Goal: Check status: Check status

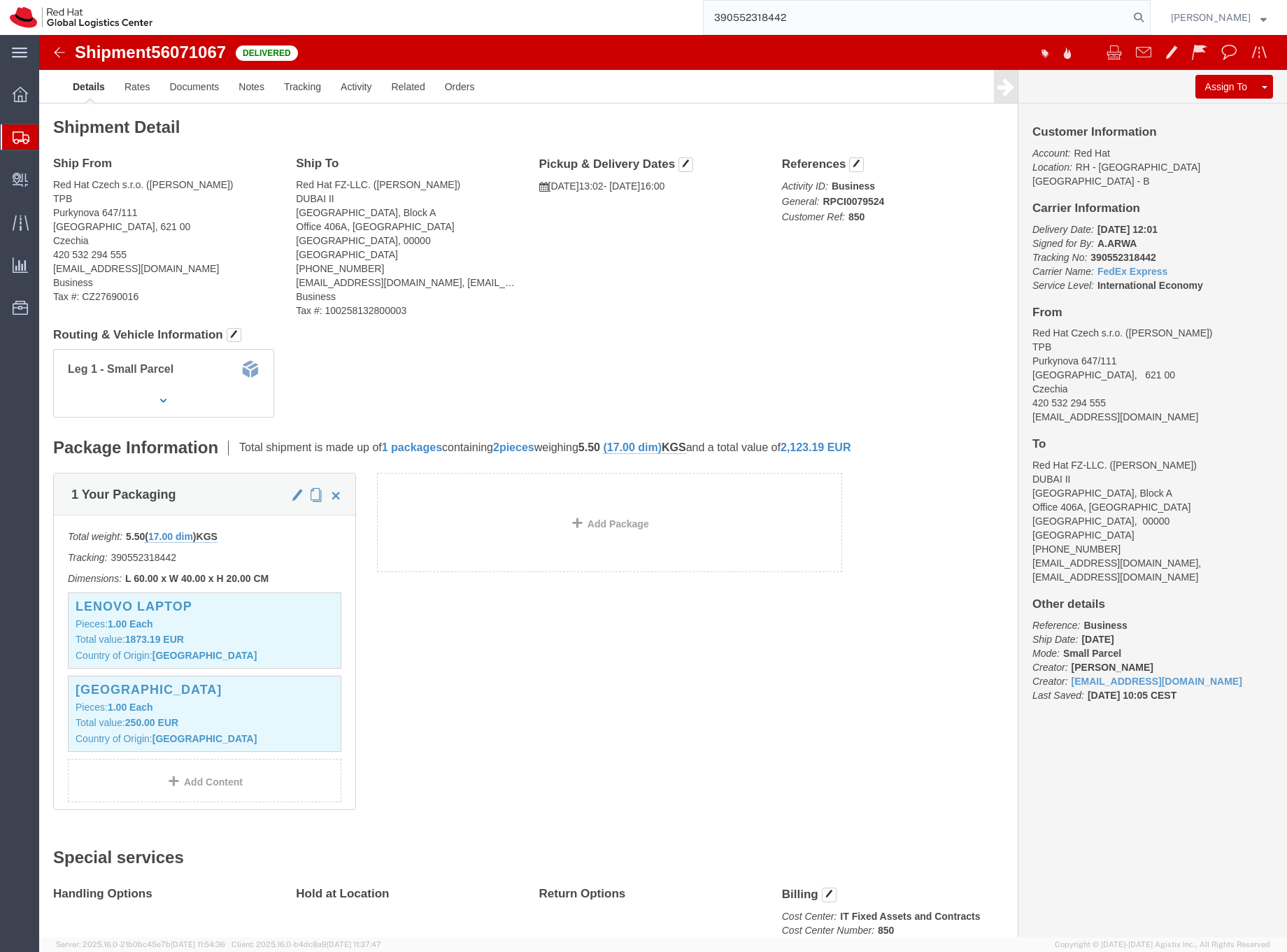
click at [786, 12] on input "390552318442" at bounding box center [916, 18] width 425 height 34
paste input "53126508"
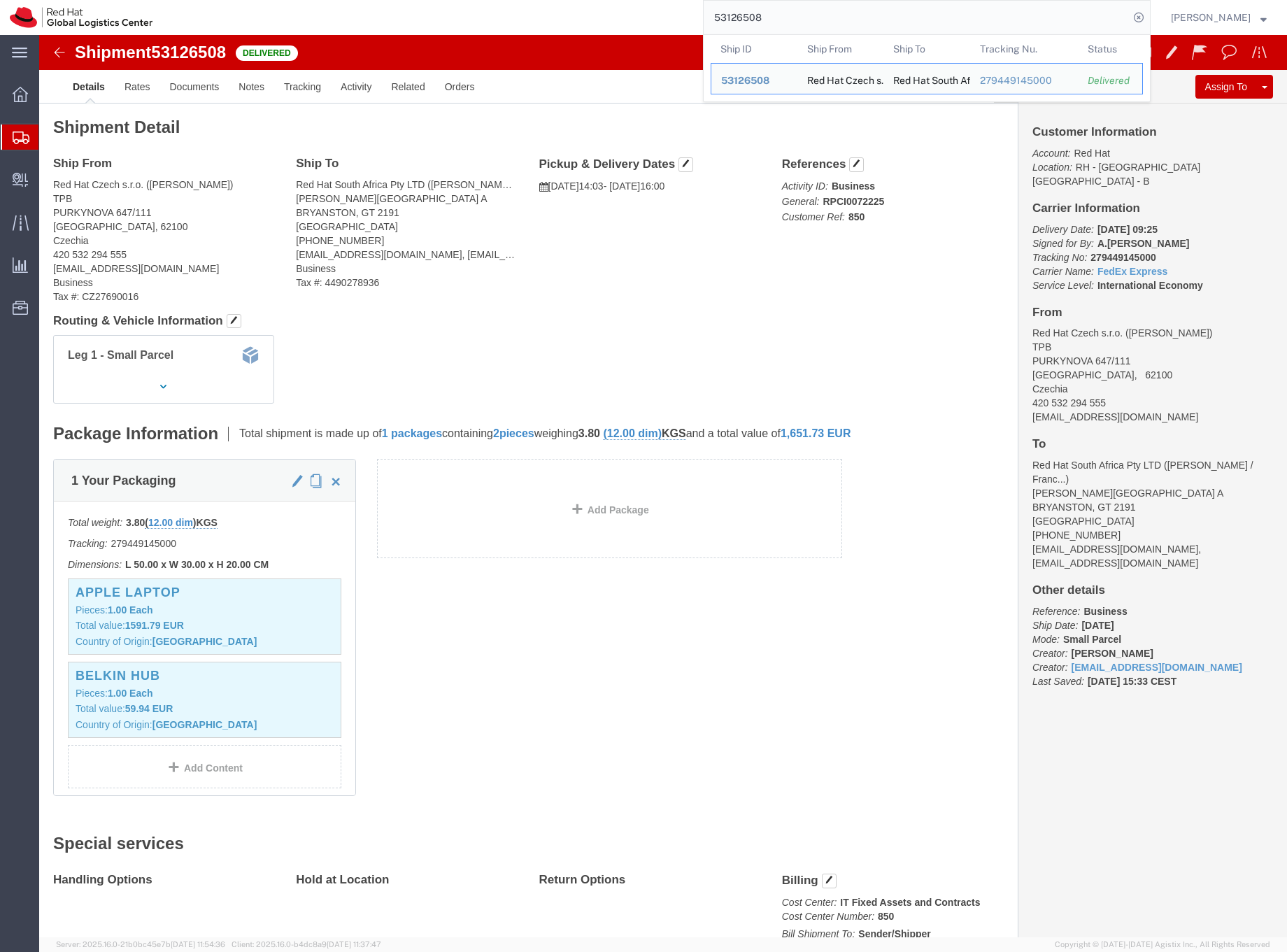
click at [751, 16] on input "53126508" at bounding box center [916, 18] width 425 height 34
paste input "277668325674"
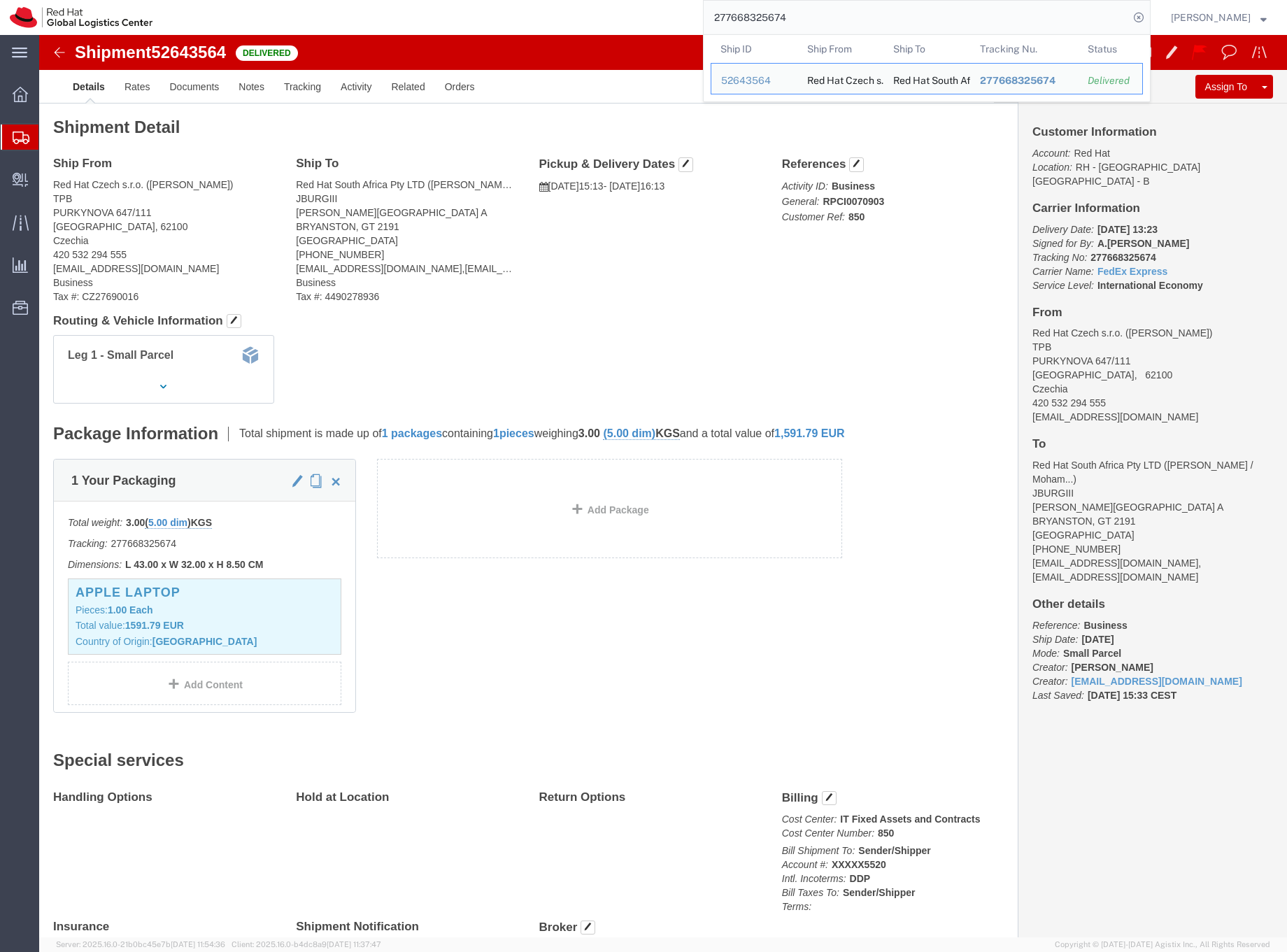
click at [773, 18] on input "277668325674" at bounding box center [916, 18] width 425 height 34
paste input "5857344929"
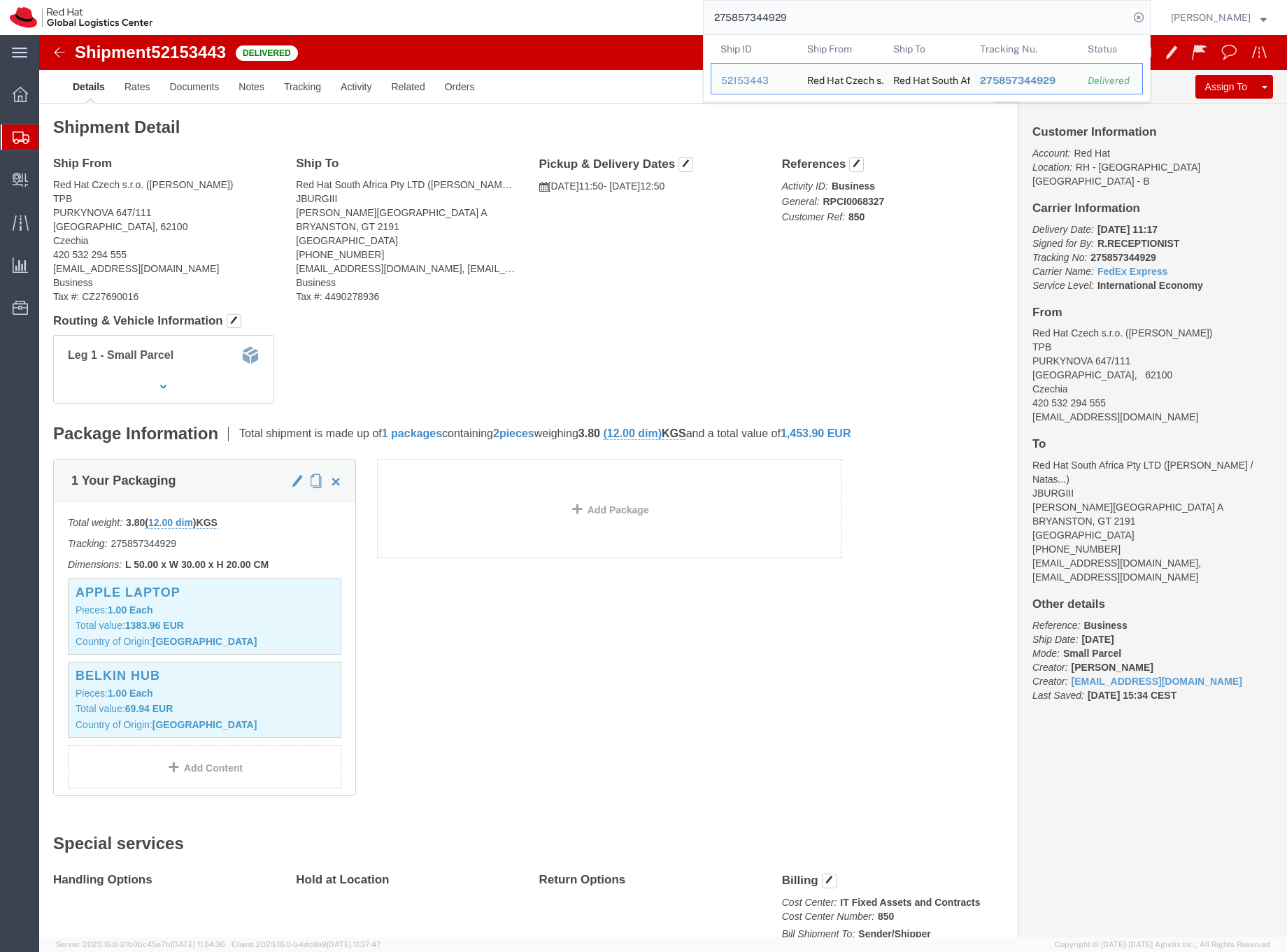
click at [795, 16] on input "275857344929" at bounding box center [916, 18] width 425 height 34
paste input "648153"
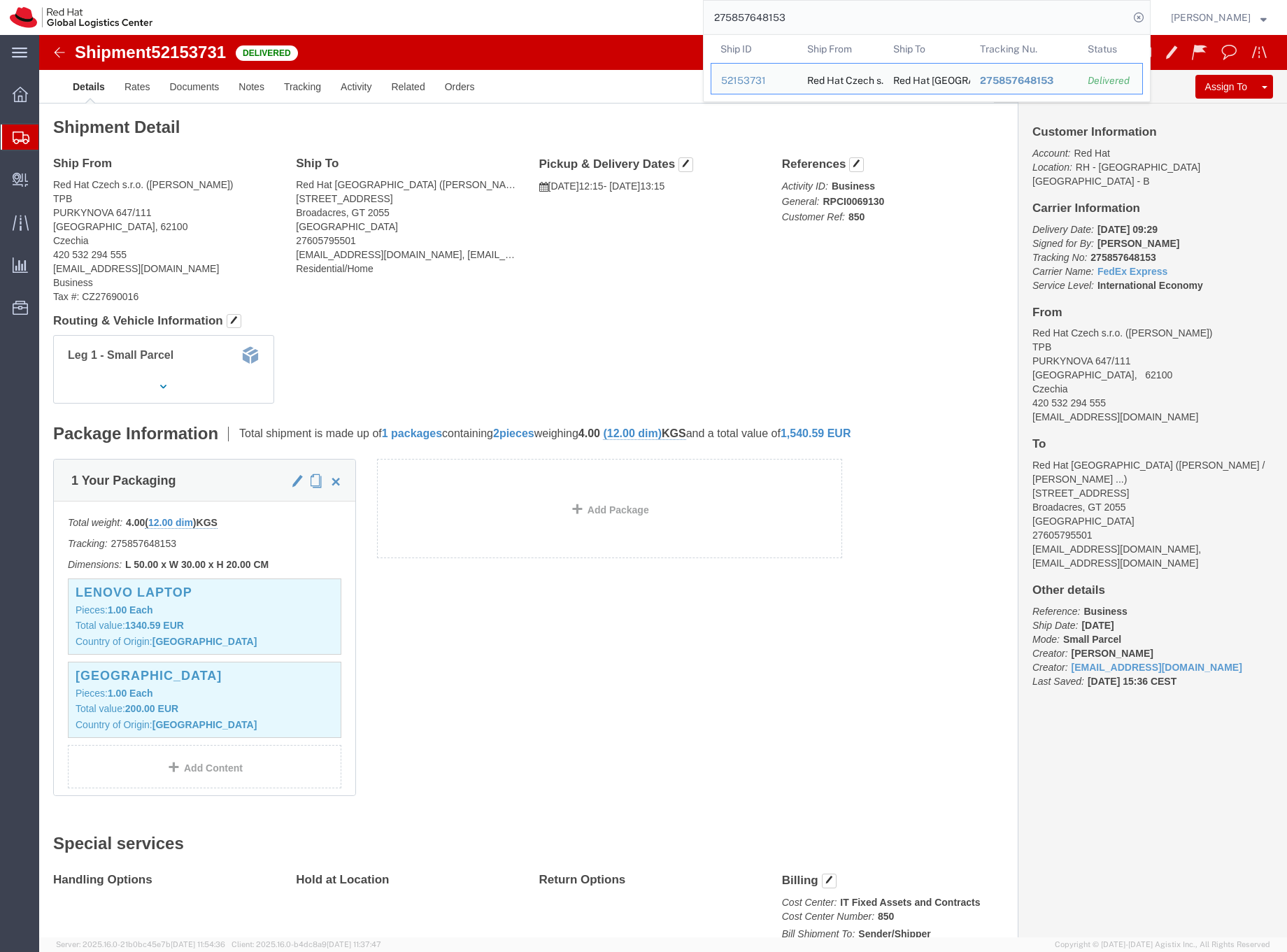
click at [769, 13] on input "275857648153" at bounding box center [916, 18] width 425 height 34
paste input "6680339366"
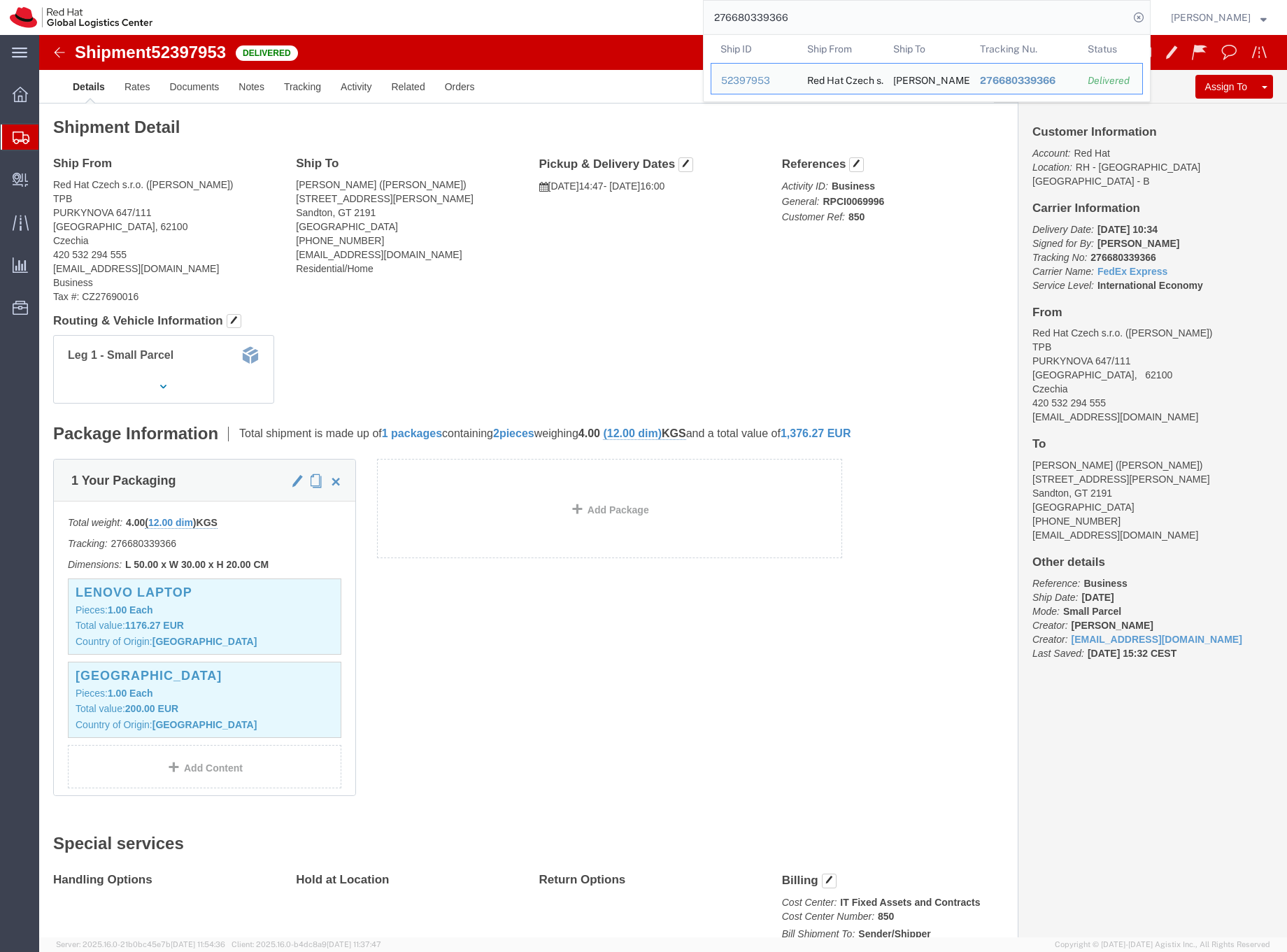
click at [787, 18] on input "276680339366" at bounding box center [916, 18] width 425 height 34
paste input "5857648153"
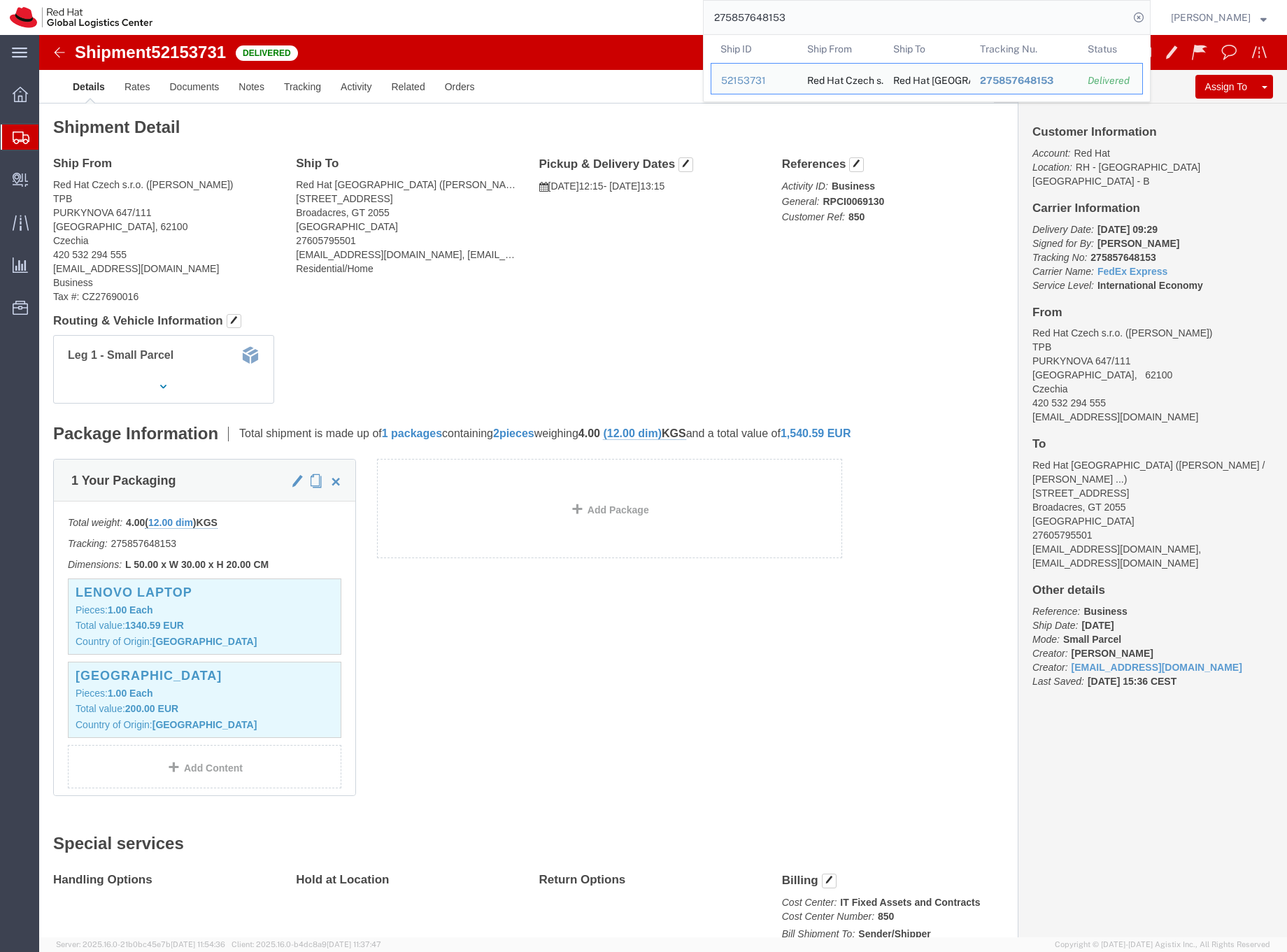
click at [766, 17] on input "275857648153" at bounding box center [916, 18] width 425 height 34
paste input "6929008494"
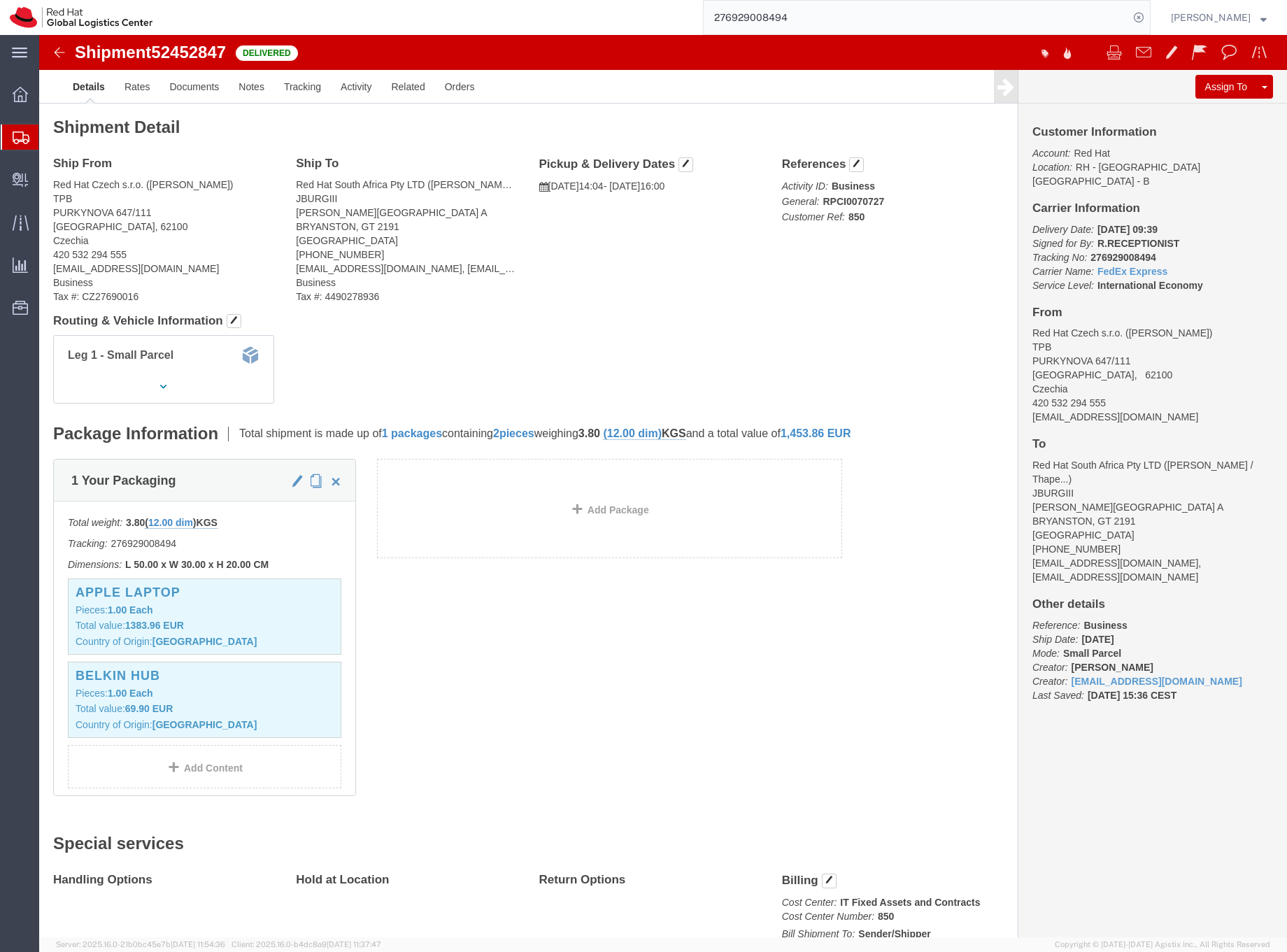
click p "Reference: Business Ship Date: [DATE] Mode: Small Parcel Creator: [PERSON_NAME]…"
drag, startPoint x: 1036, startPoint y: 562, endPoint x: 1089, endPoint y: 557, distance: 53.2
click p "Reference: Business Ship Date: [DATE] Mode: Small Parcel Creator: [PERSON_NAME]…"
copy b "[DATE]"
click at [769, 16] on input "276929008494" at bounding box center [916, 18] width 425 height 34
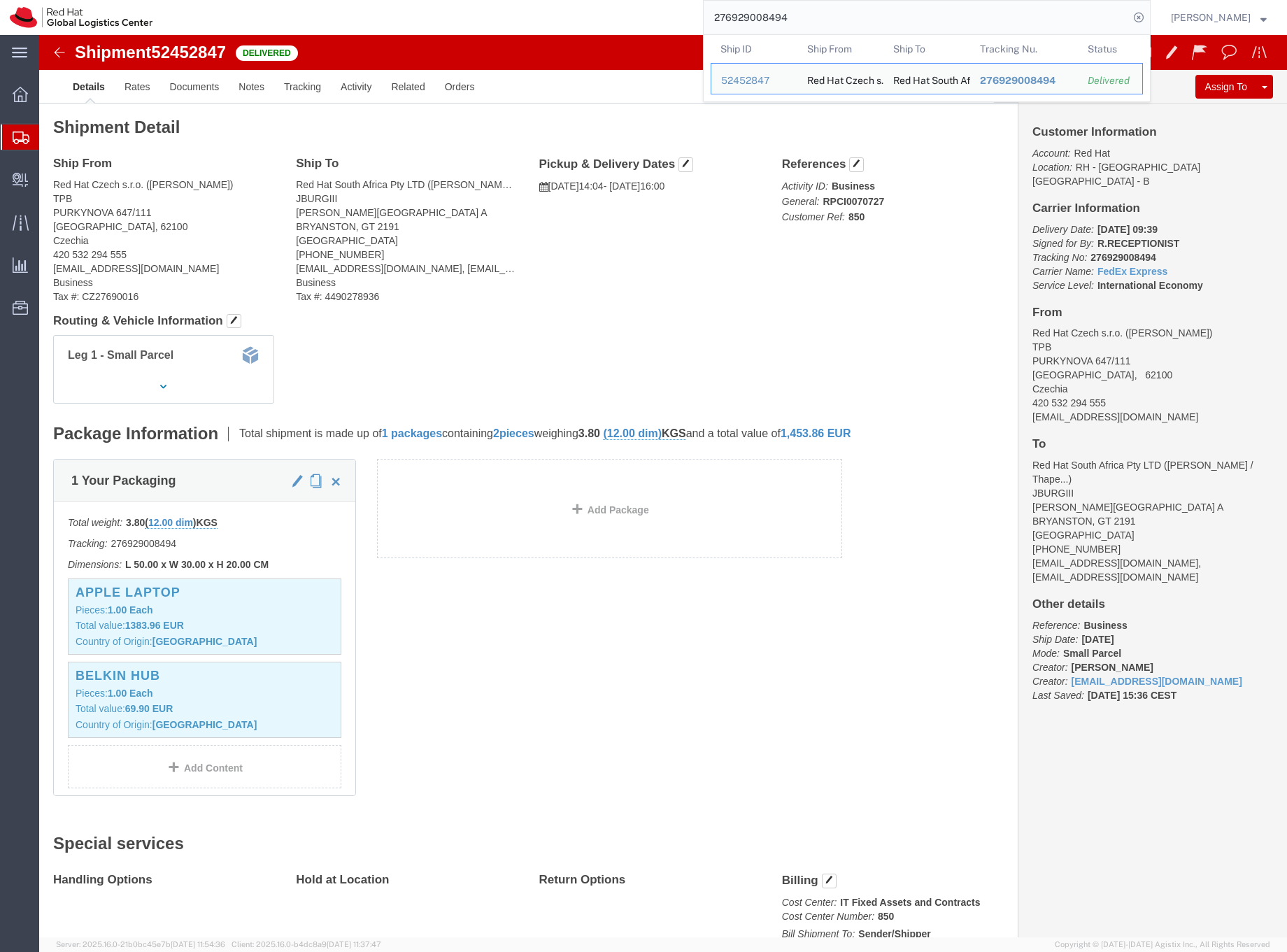
click at [769, 16] on input "276929008494" at bounding box center [916, 18] width 425 height 34
paste input "80246543279"
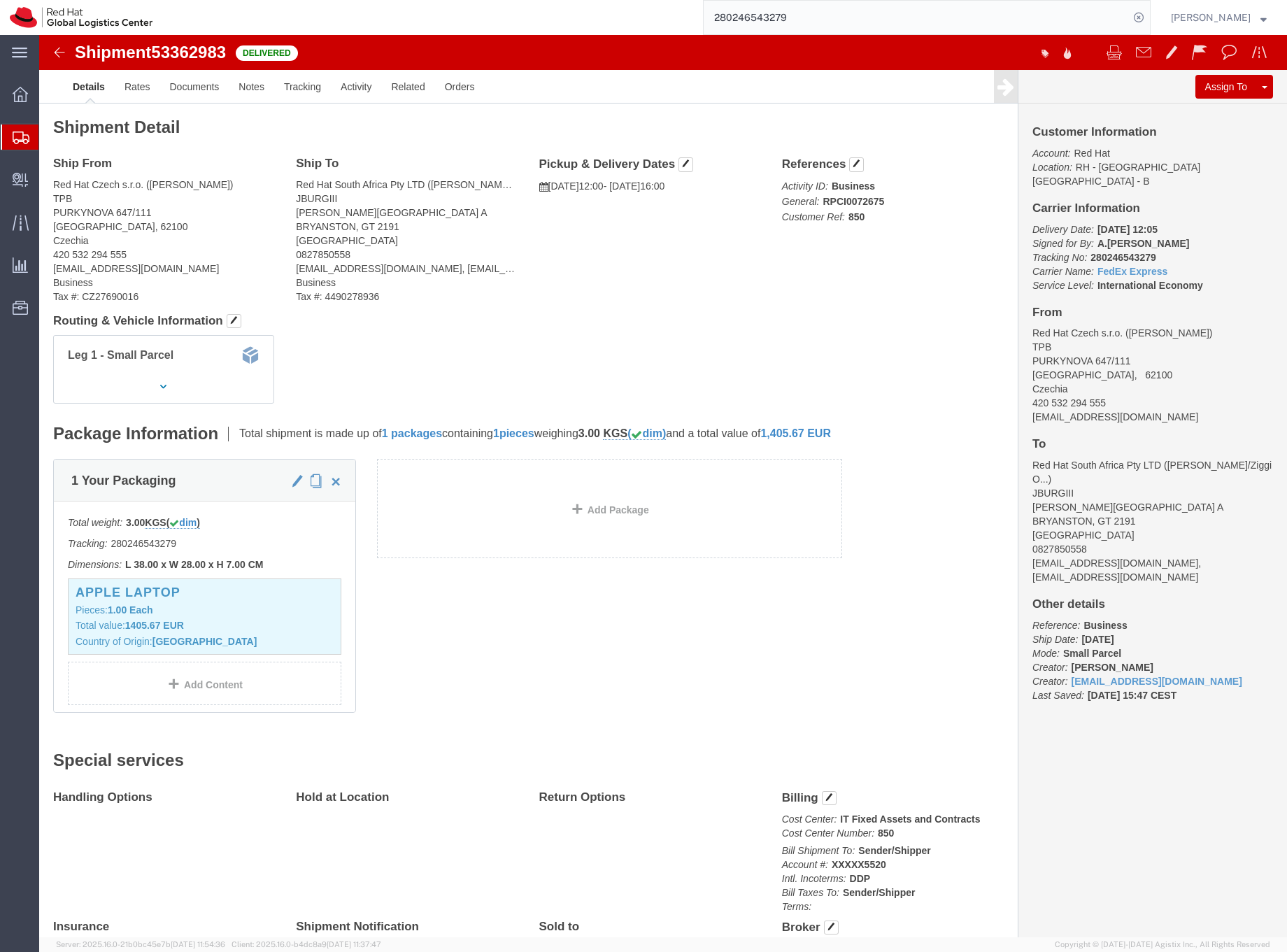
click b "[DATE]"
drag, startPoint x: 1036, startPoint y: 559, endPoint x: 1083, endPoint y: 556, distance: 47.1
click p "Reference: Business Ship Date: [DATE] Mode: Small Parcel Creator: [PERSON_NAME]…"
copy b "[DATE]"
click at [750, 18] on input "280246543279" at bounding box center [916, 18] width 425 height 34
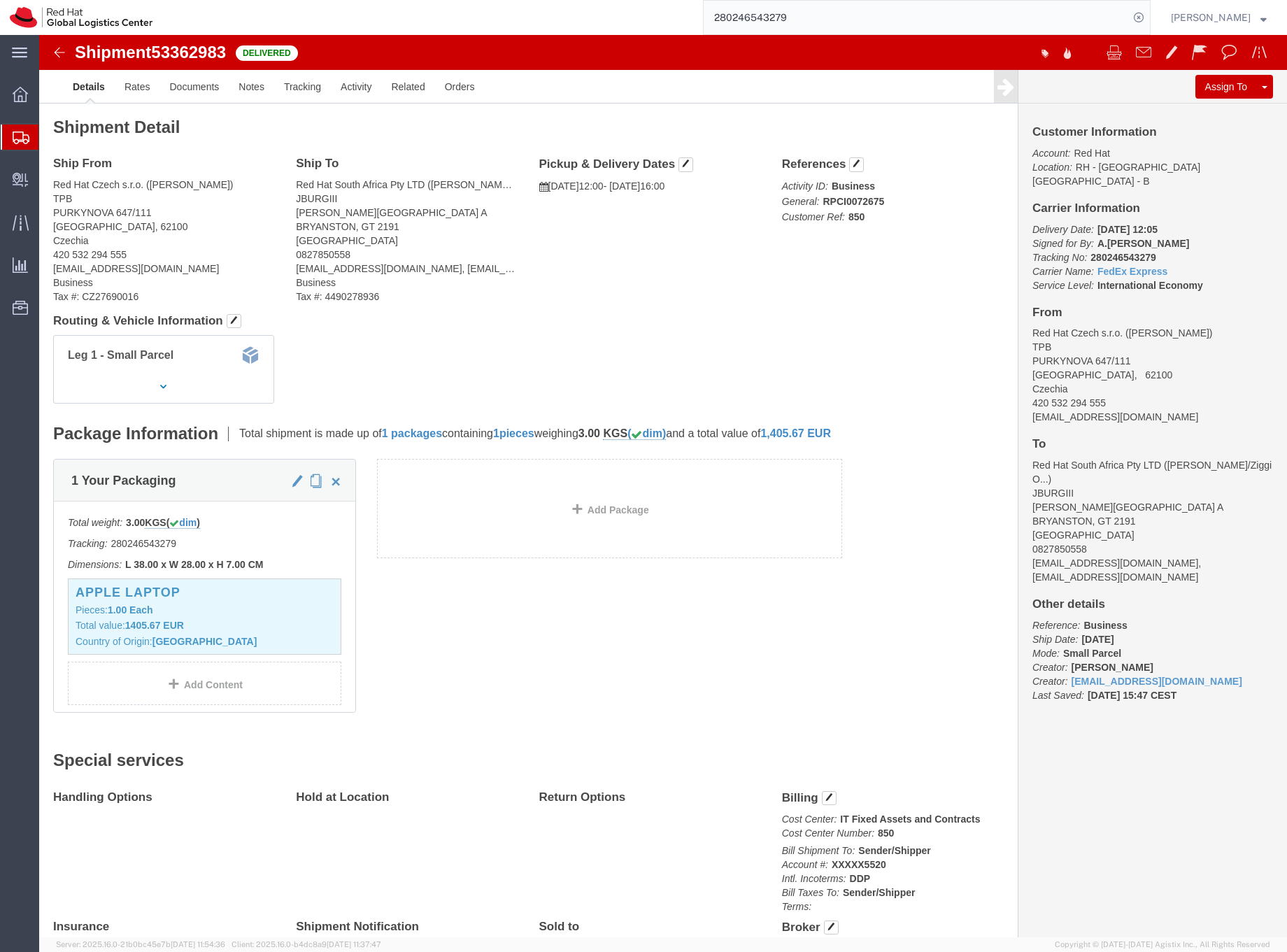
click at [750, 18] on input "280246543279" at bounding box center [916, 18] width 425 height 34
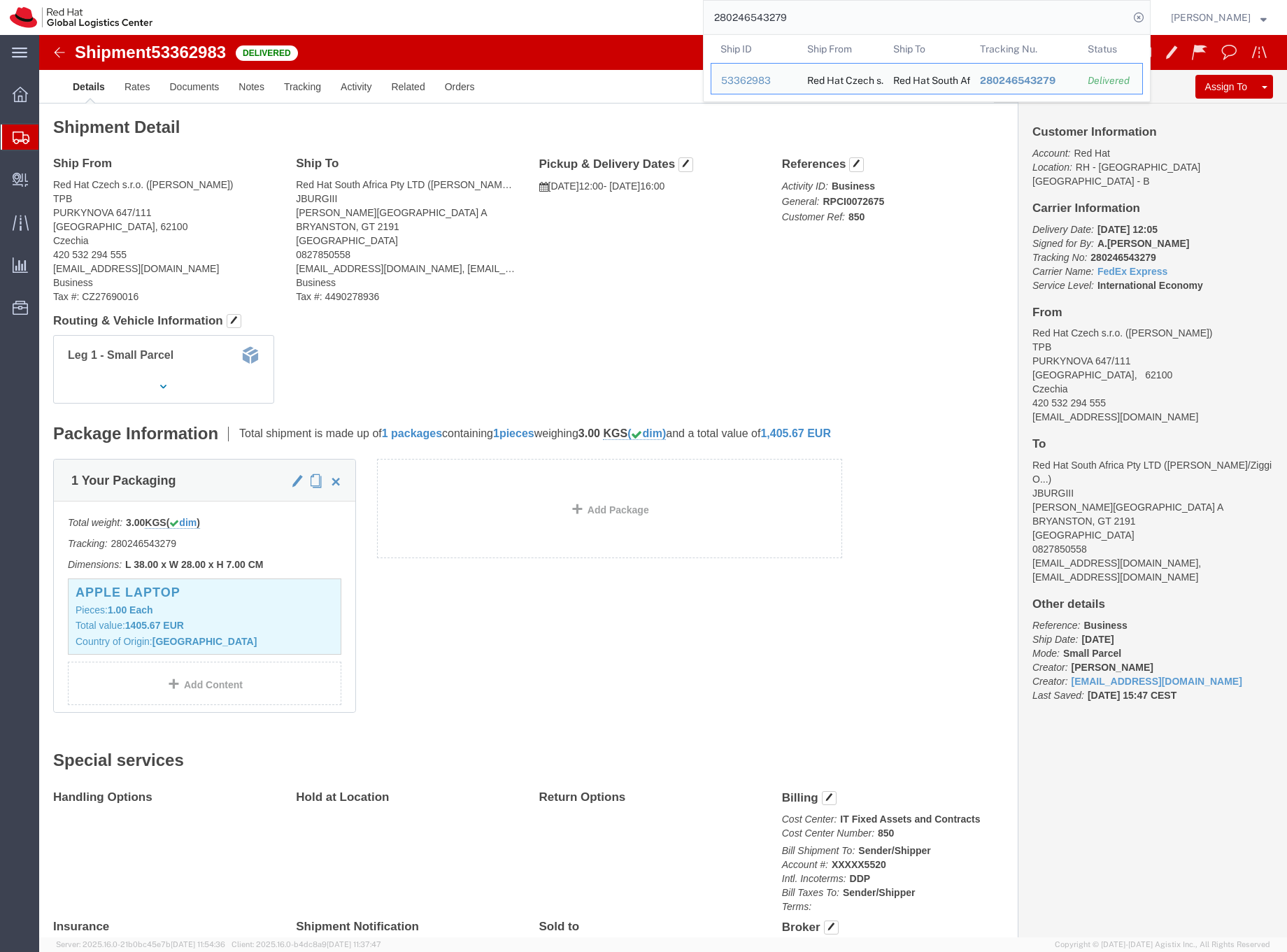
paste input "484460"
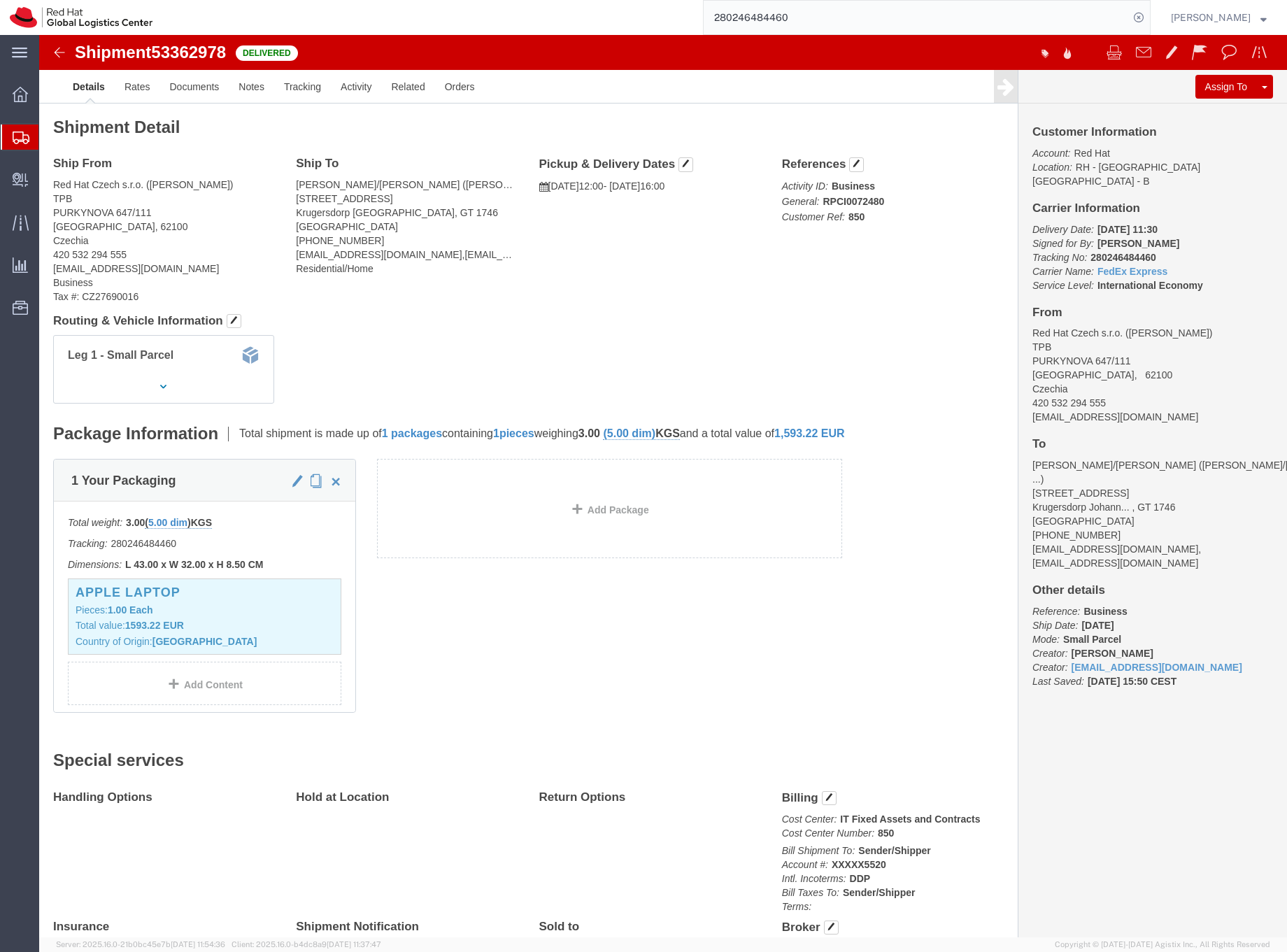
drag, startPoint x: 1036, startPoint y: 562, endPoint x: 1093, endPoint y: 562, distance: 57.0
click p "Reference: Business Ship Date: [DATE] Mode: Small Parcel Creator: [PERSON_NAME]…"
copy b "[DATE]"
click at [776, 18] on input "280246484460" at bounding box center [916, 18] width 425 height 34
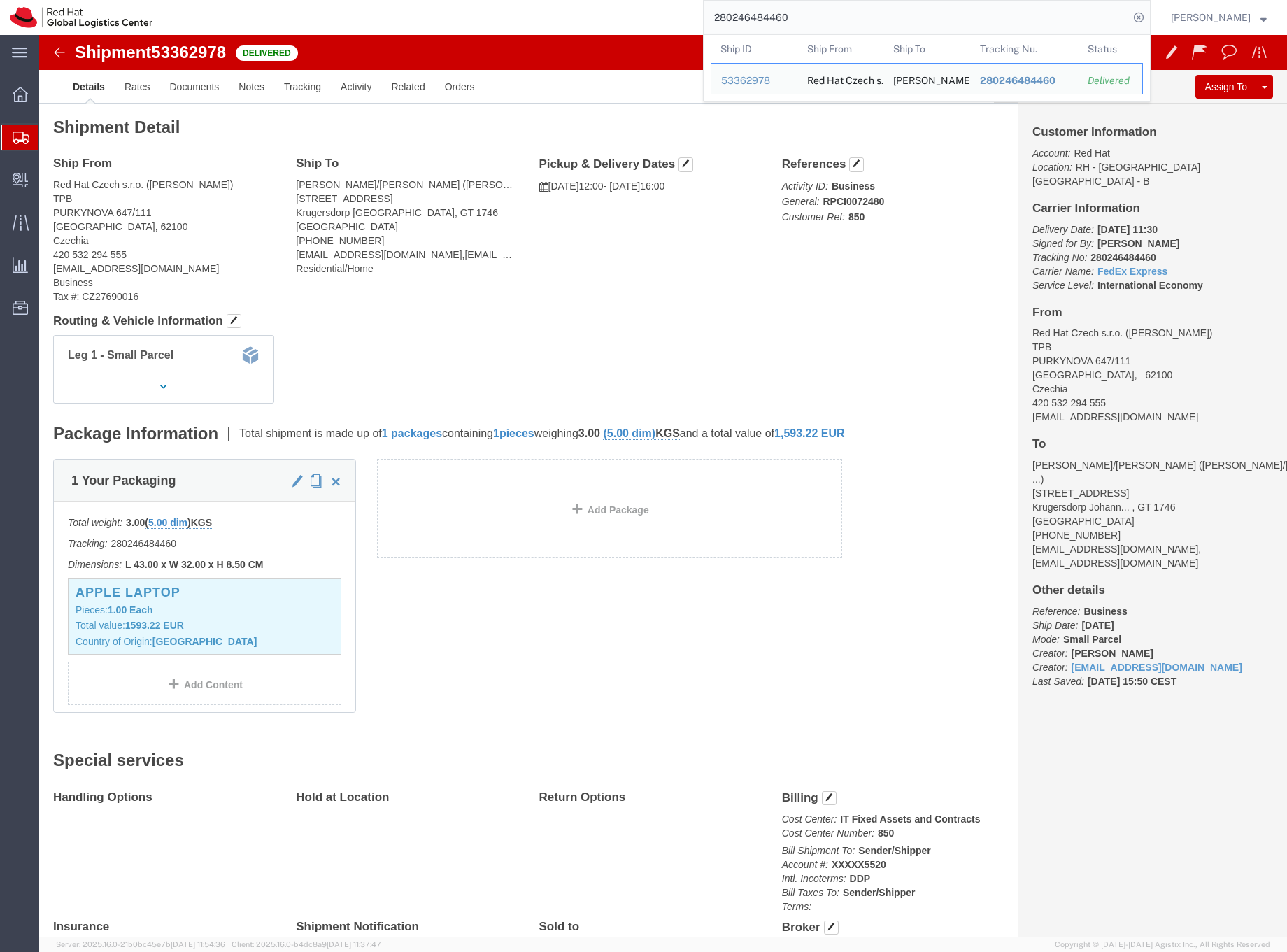
paste input "1689165813"
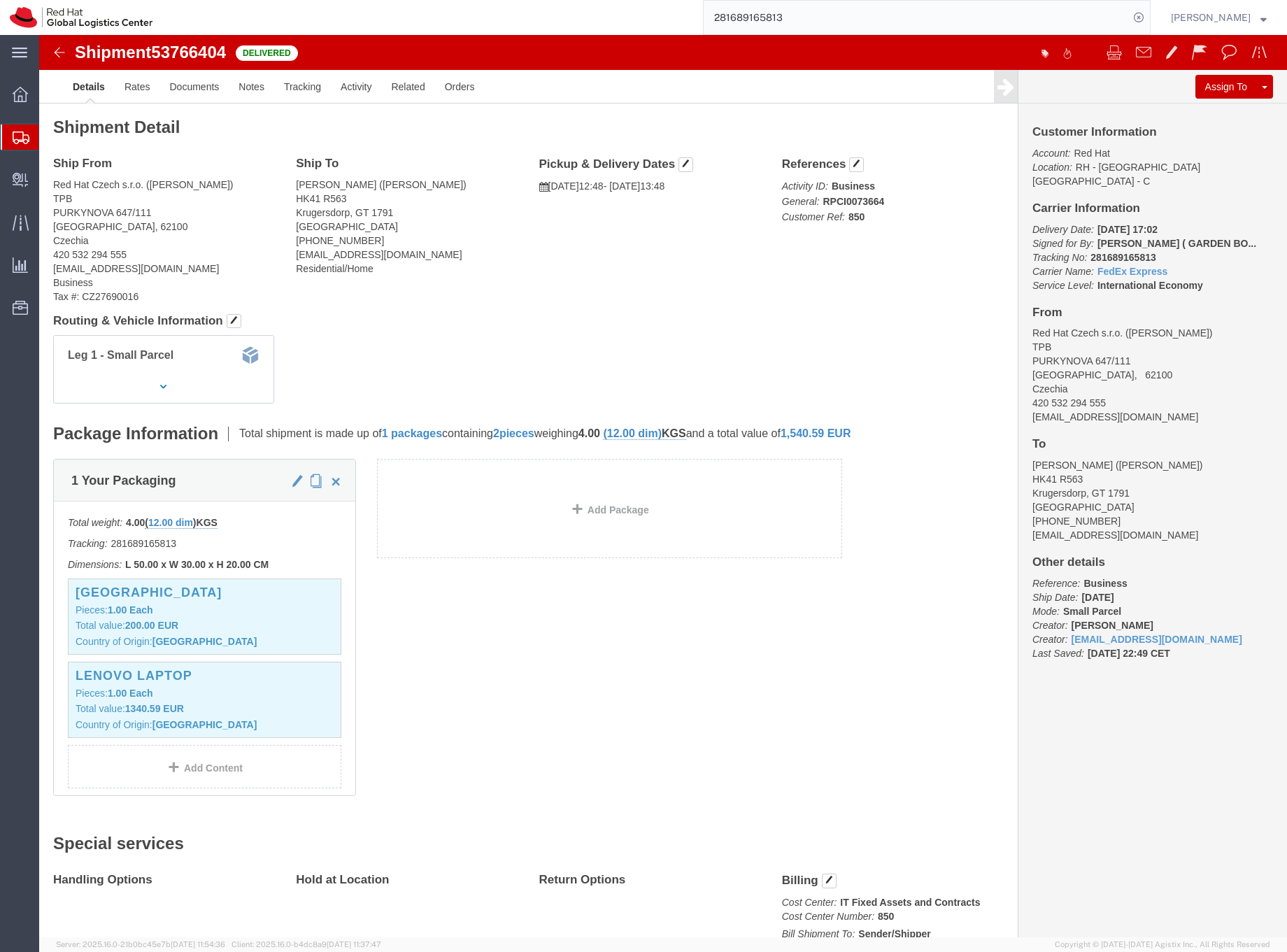
drag, startPoint x: 1035, startPoint y: 550, endPoint x: 1083, endPoint y: 552, distance: 48.0
click b "[DATE]"
copy b "[DATE]"
click at [752, 21] on input "281689165813" at bounding box center [916, 18] width 425 height 34
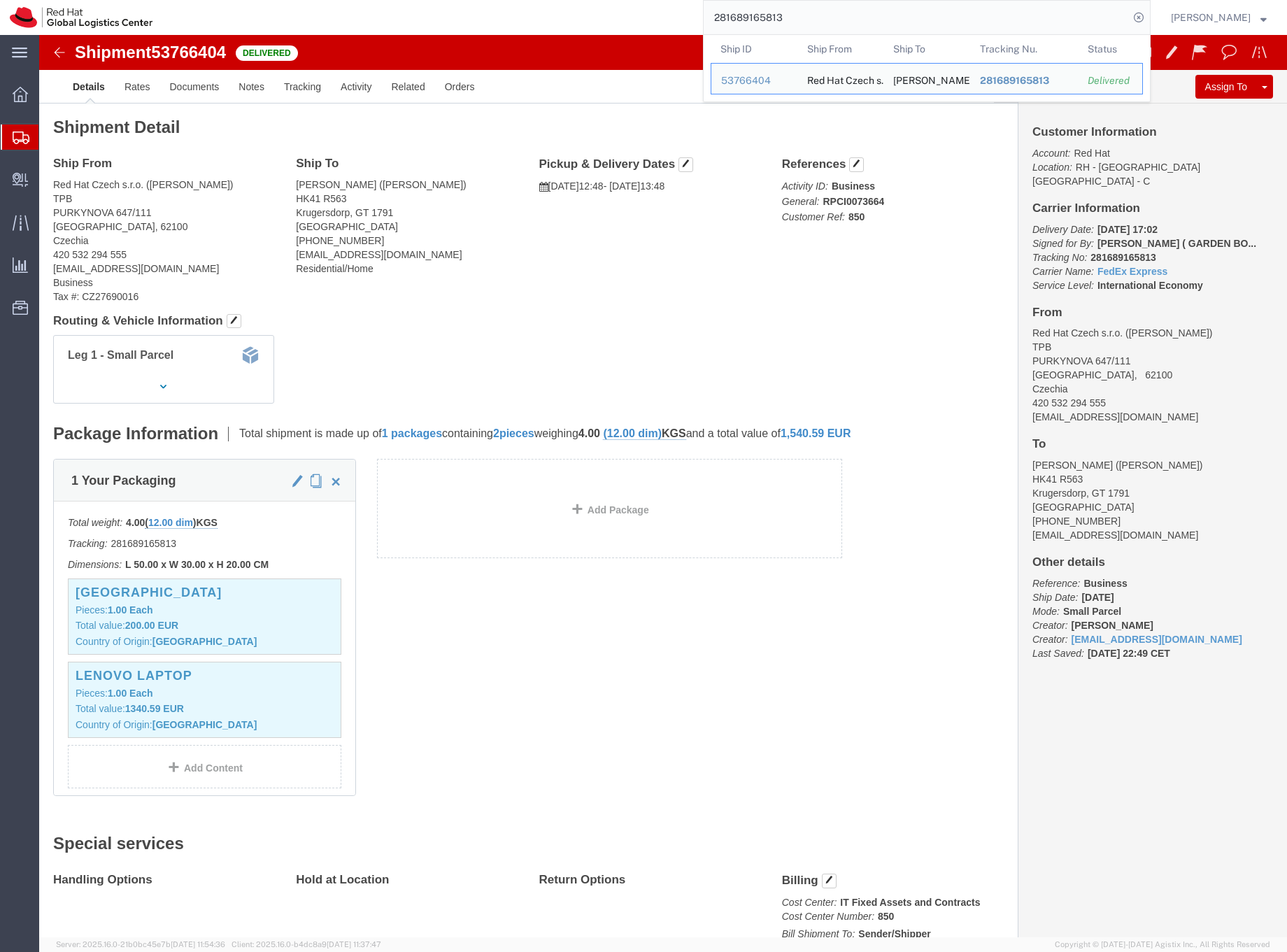
paste input "78357778897"
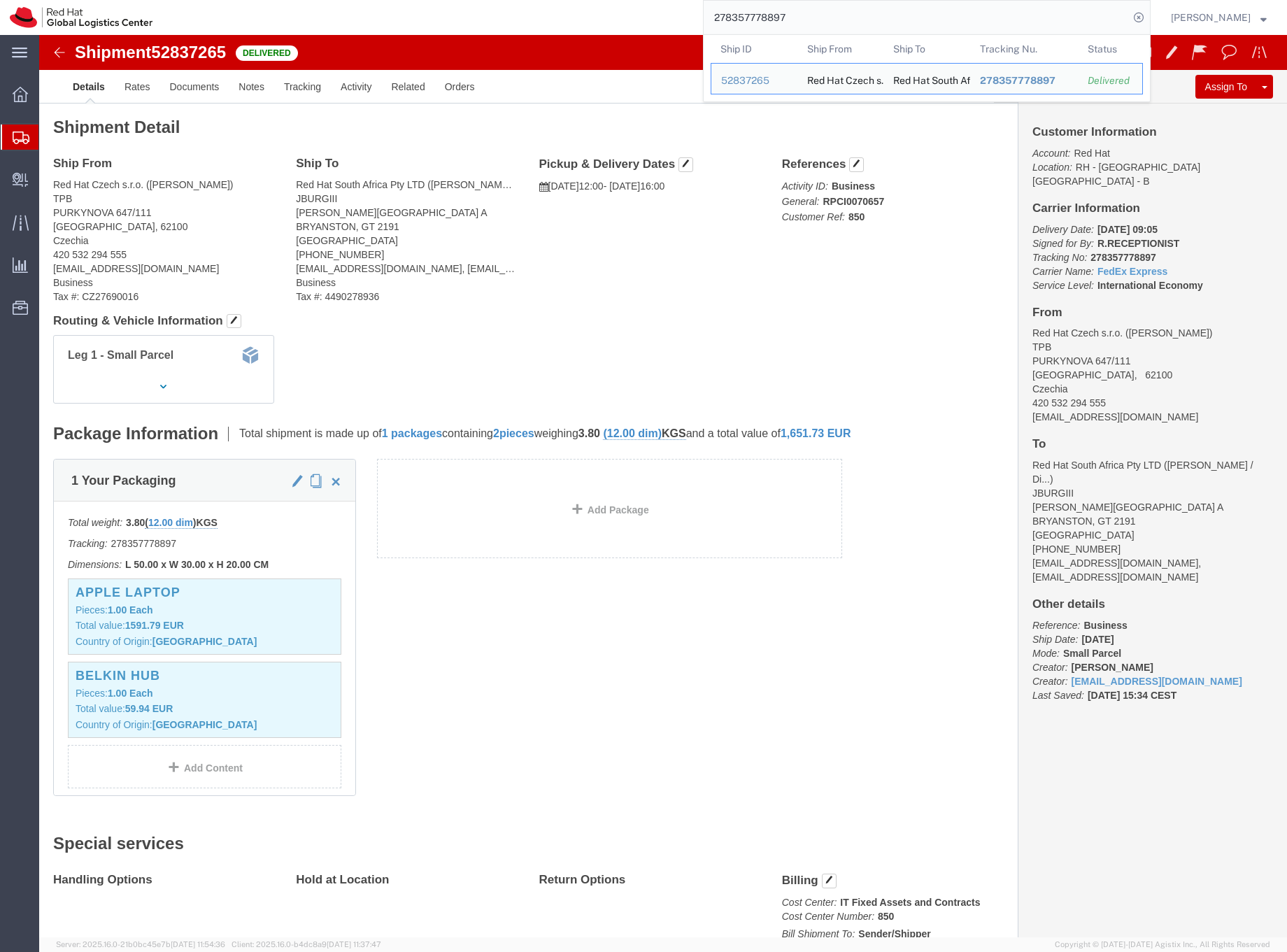
drag, startPoint x: 1034, startPoint y: 573, endPoint x: 1082, endPoint y: 573, distance: 48.0
click b "[DATE]"
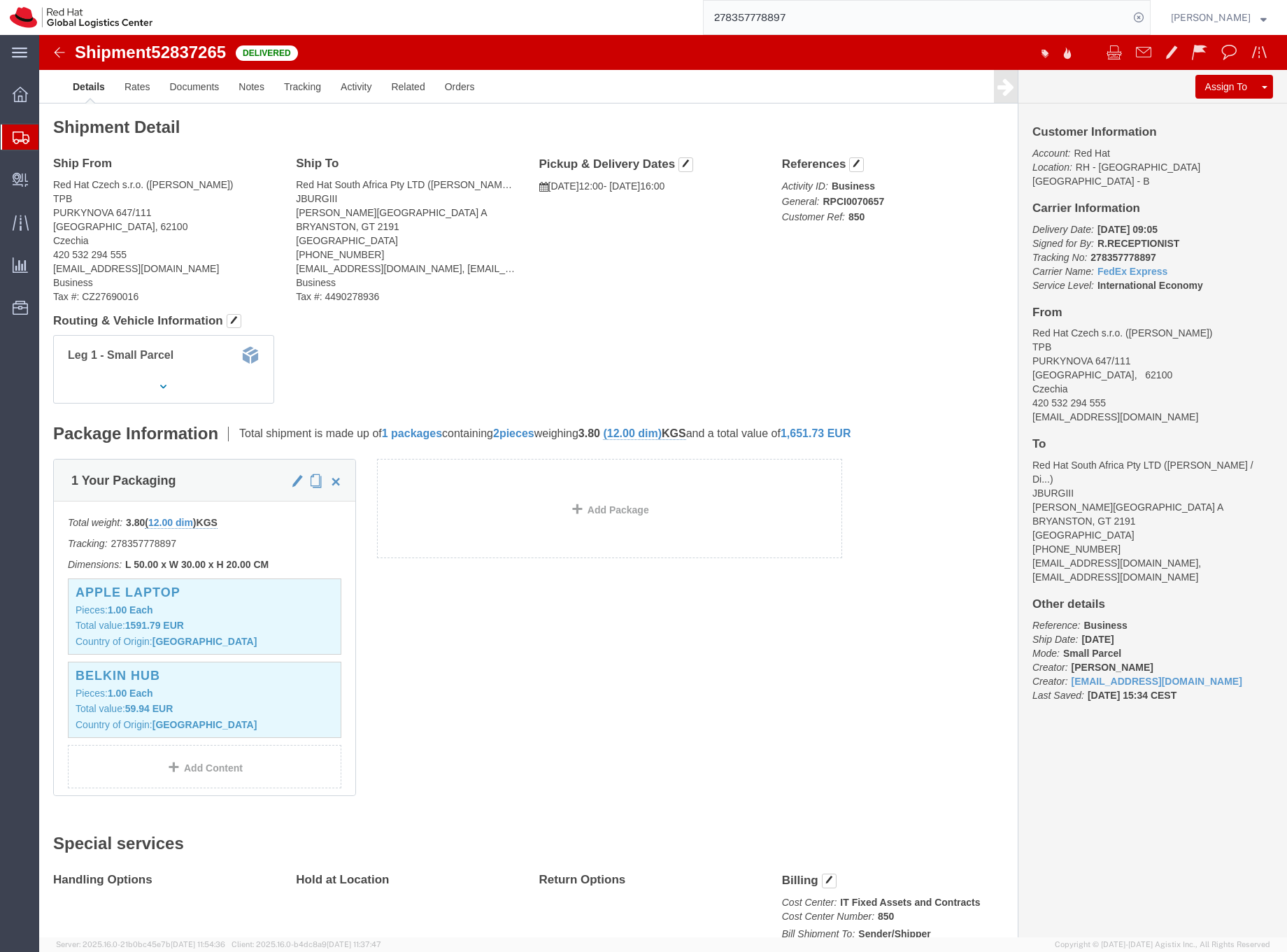
copy b "[DATE]"
click at [760, 12] on input "278357778897" at bounding box center [916, 18] width 425 height 34
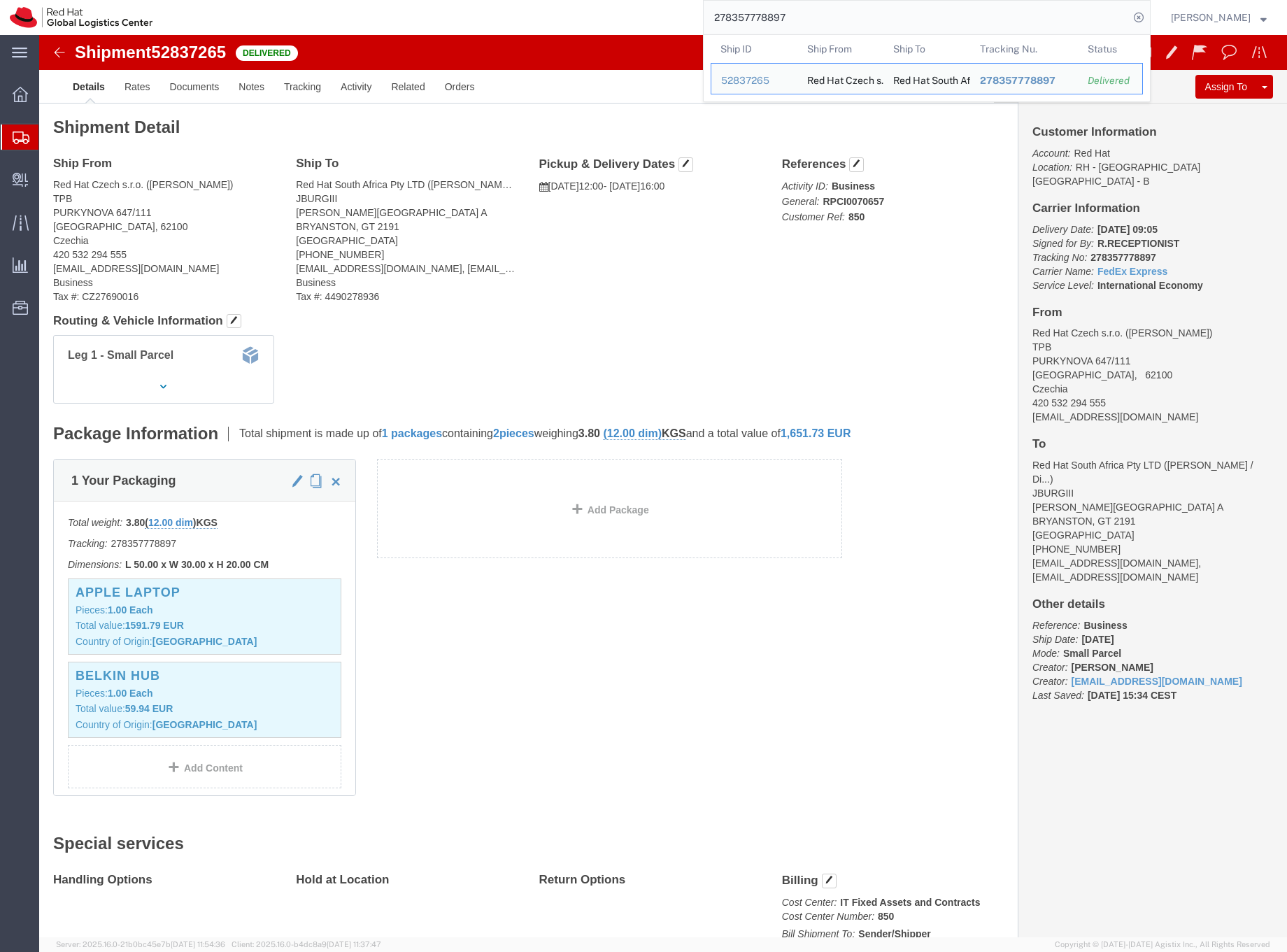
paste input "9519871782"
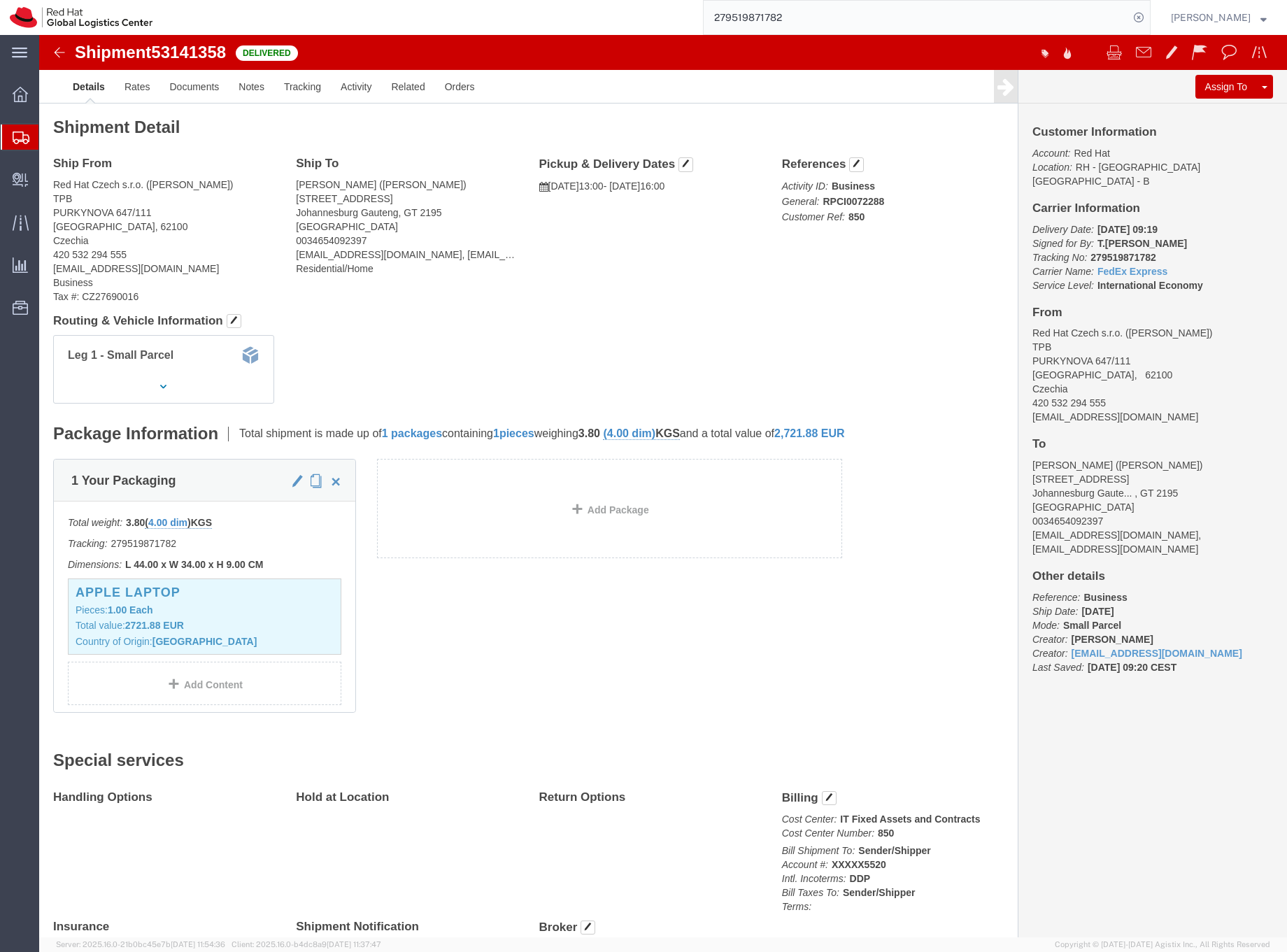
drag, startPoint x: 1034, startPoint y: 547, endPoint x: 1096, endPoint y: 553, distance: 62.3
click p "Reference: Business Ship Date: [DATE] Mode: Small Parcel Creator: [PERSON_NAME]…"
copy b "[DATE]"
click at [760, 16] on input "279519871782" at bounding box center [916, 18] width 425 height 34
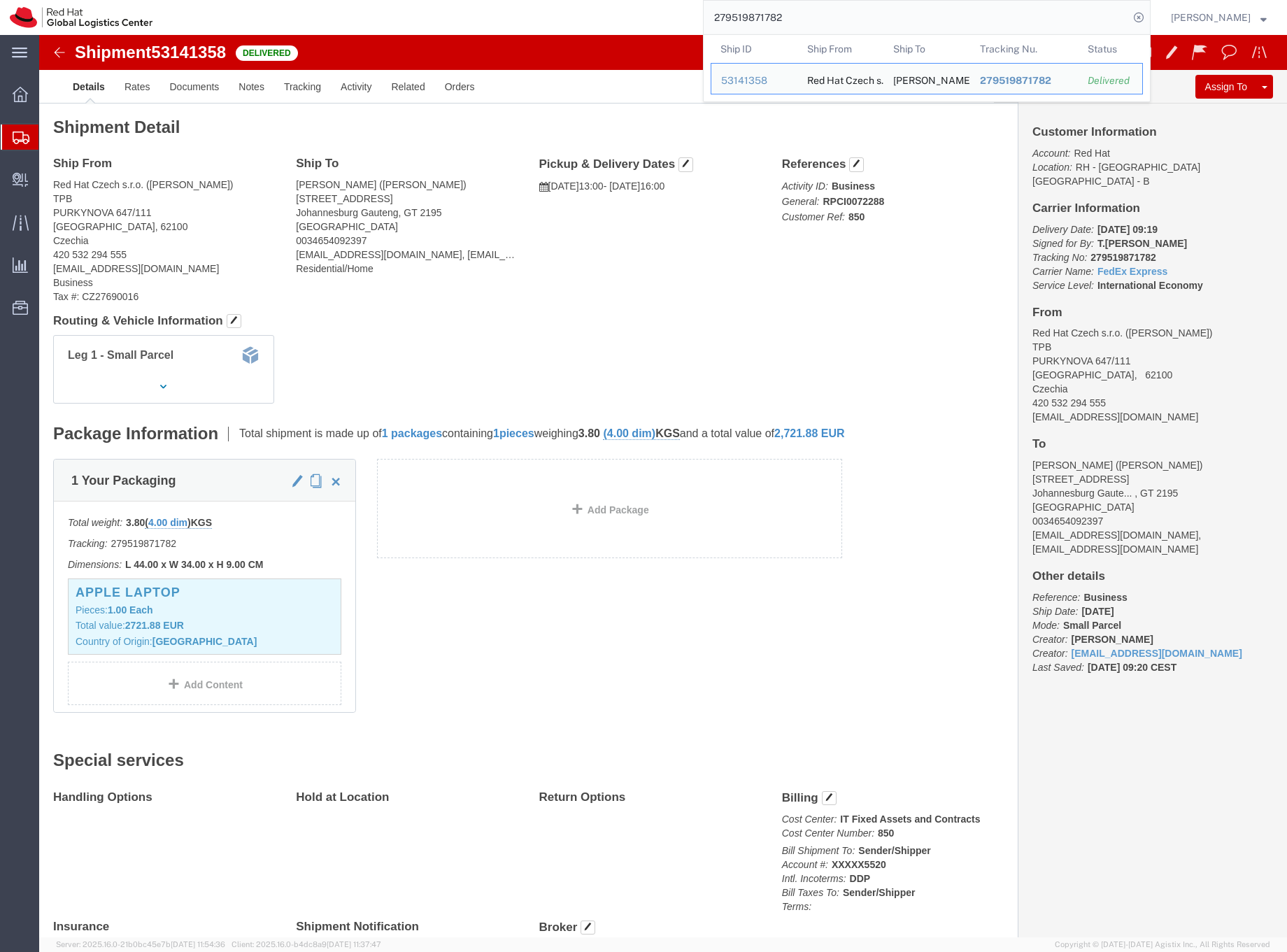
click at [760, 16] on input "279519871782" at bounding box center [916, 18] width 425 height 34
paste input "6040019686"
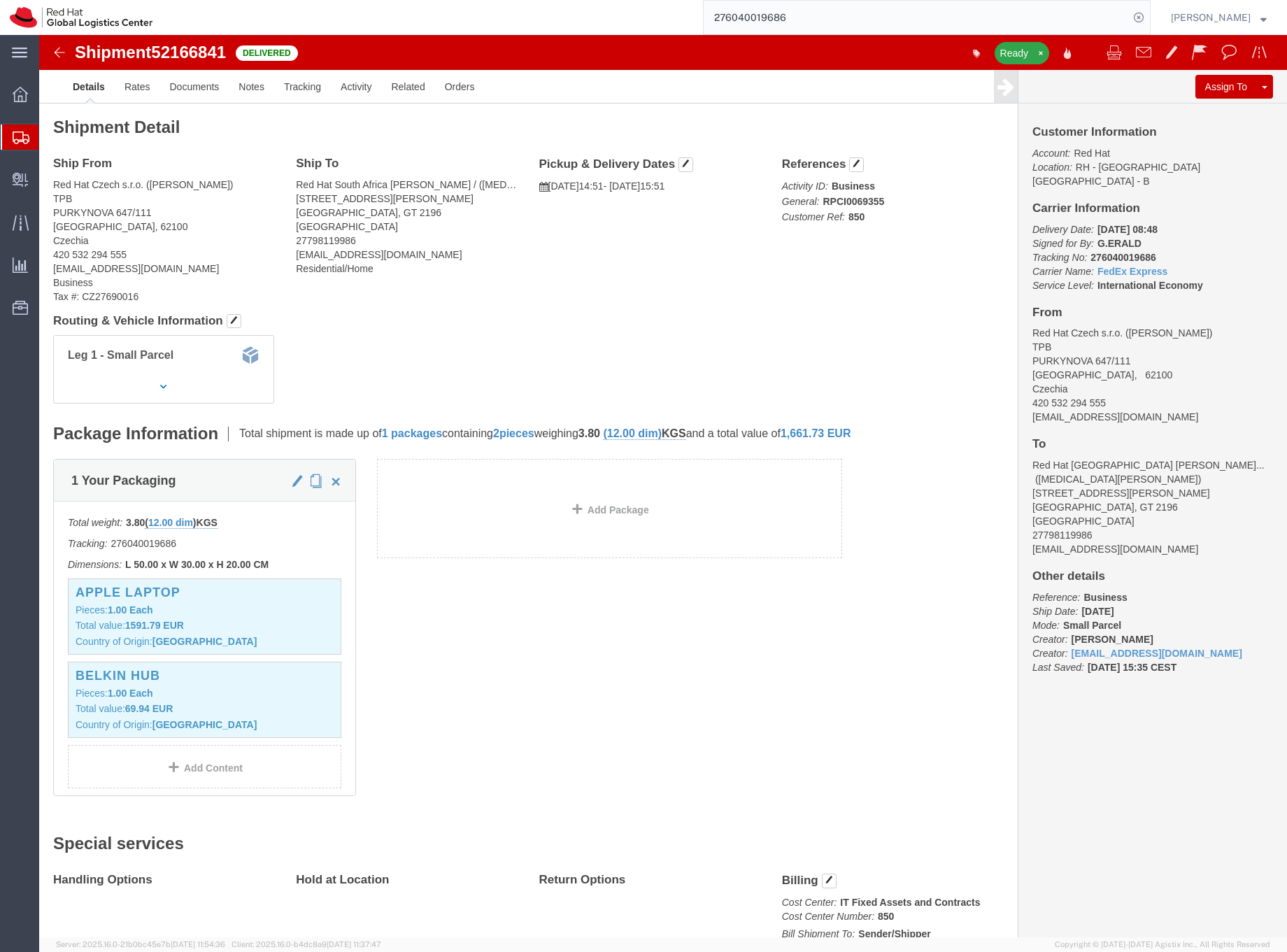
click b "[DATE]"
drag, startPoint x: 1034, startPoint y: 547, endPoint x: 1082, endPoint y: 547, distance: 48.0
click b "[DATE]"
copy b "[DATE]"
click at [796, 21] on input "276040019686" at bounding box center [916, 18] width 425 height 34
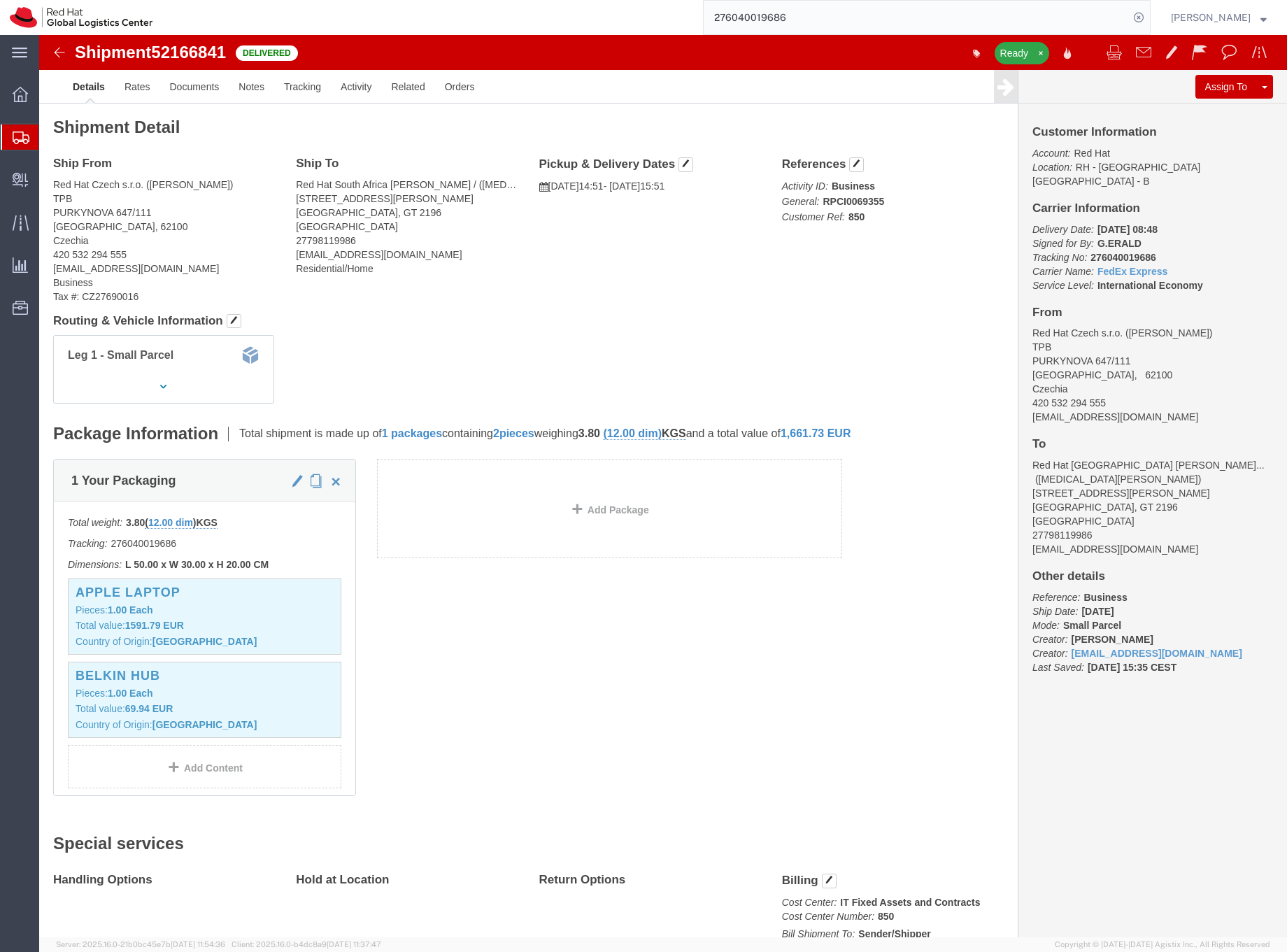
click at [796, 21] on input "276040019686" at bounding box center [916, 18] width 425 height 34
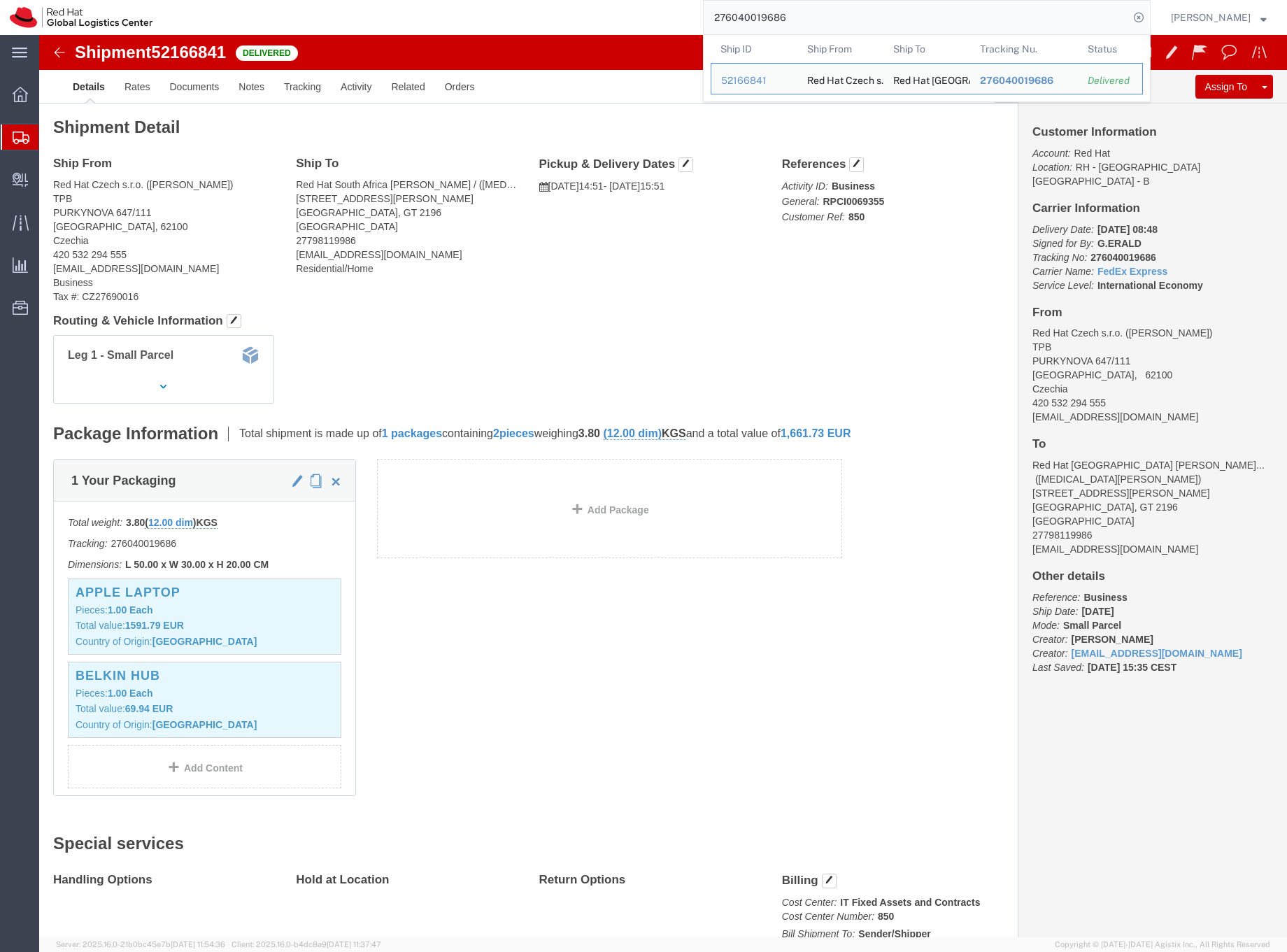
paste input "87183788"
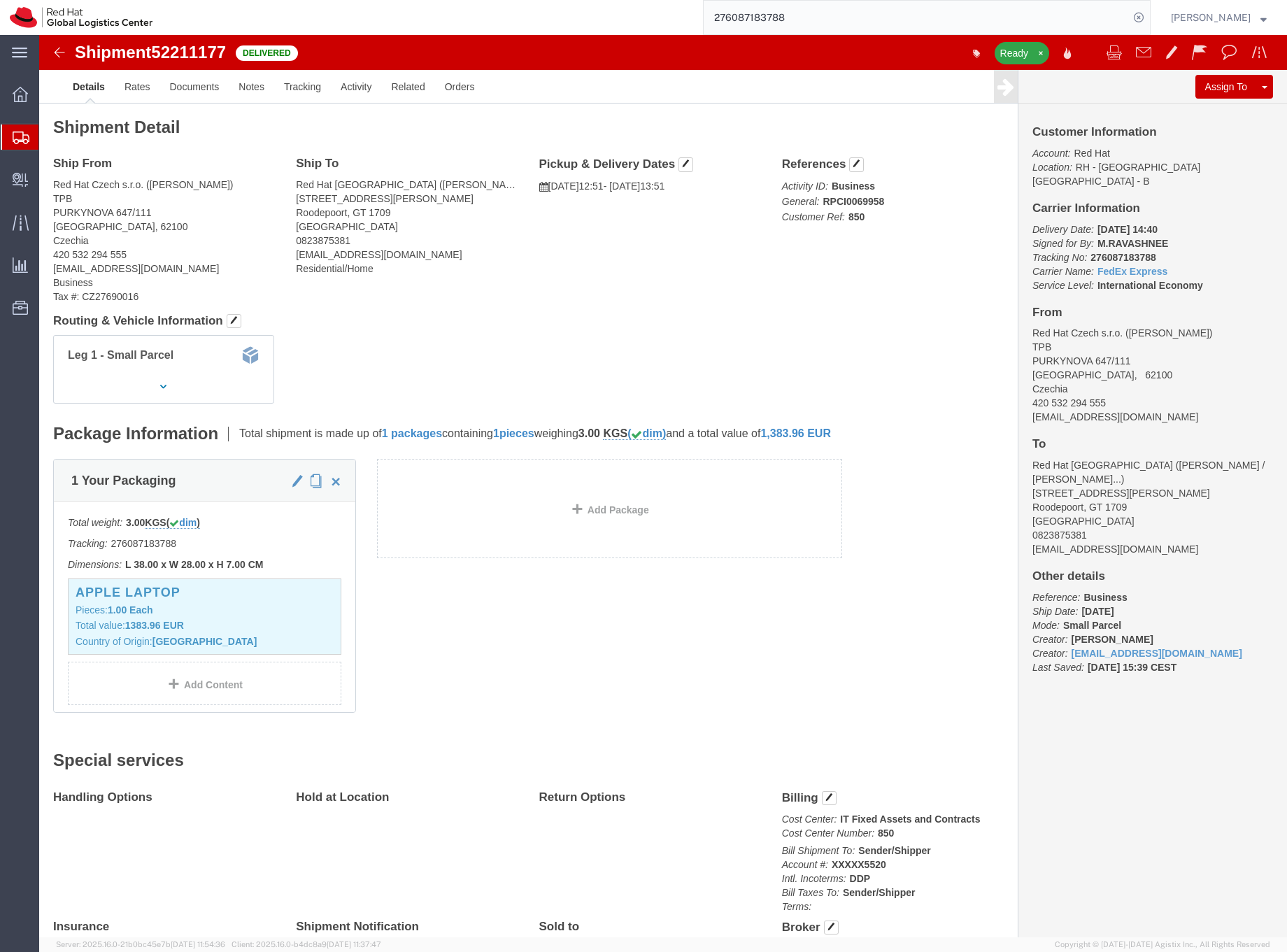
drag, startPoint x: 1036, startPoint y: 551, endPoint x: 1084, endPoint y: 546, distance: 48.3
click p "Reference: Business Ship Date: [DATE] Mode: Small Parcel Creator: [PERSON_NAME]…"
copy b "[DATE]"
click at [787, 12] on input "276087183788" at bounding box center [916, 18] width 425 height 34
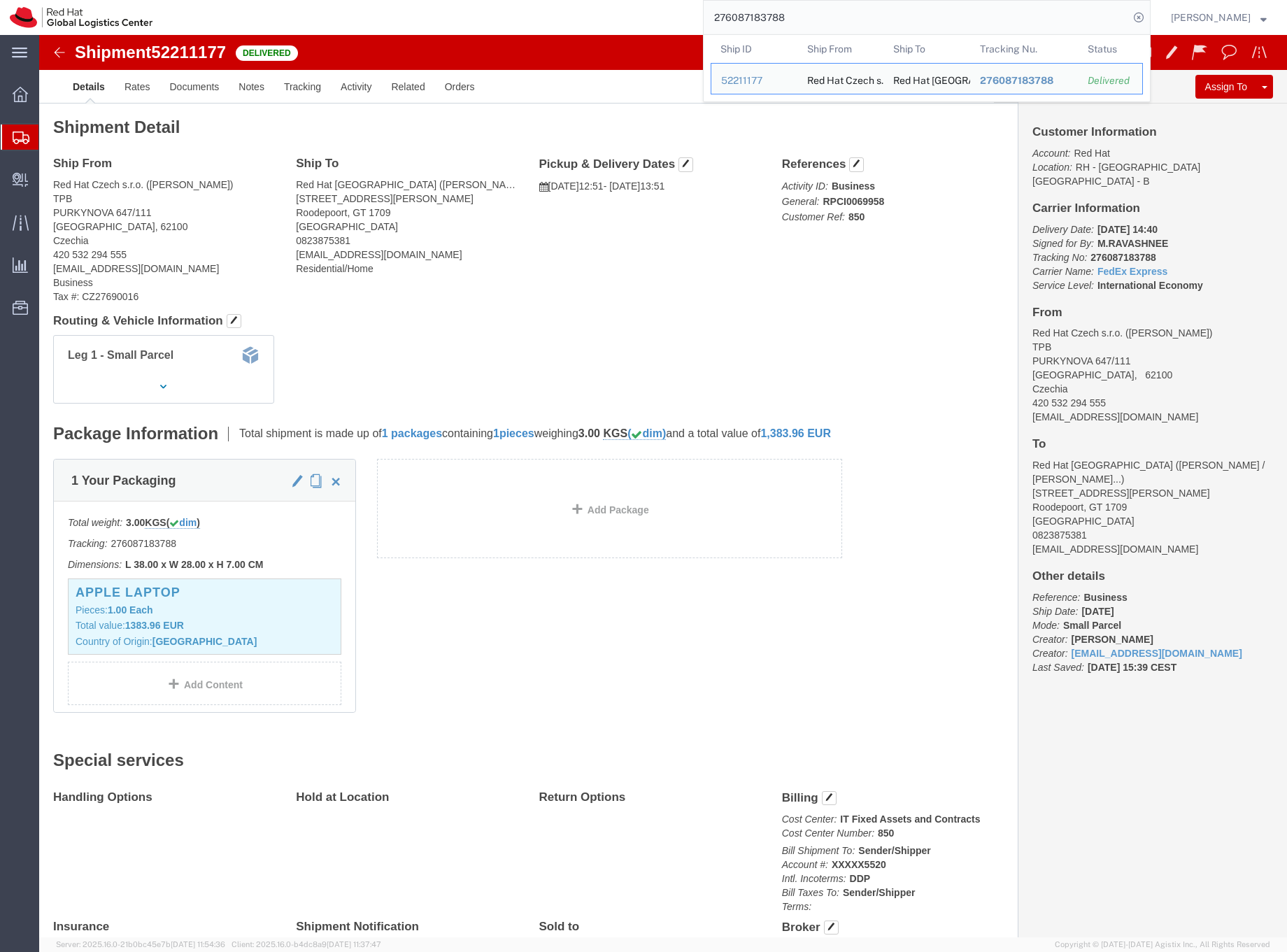
click at [787, 12] on input "276087183788" at bounding box center [916, 18] width 425 height 34
paste input "8357777993"
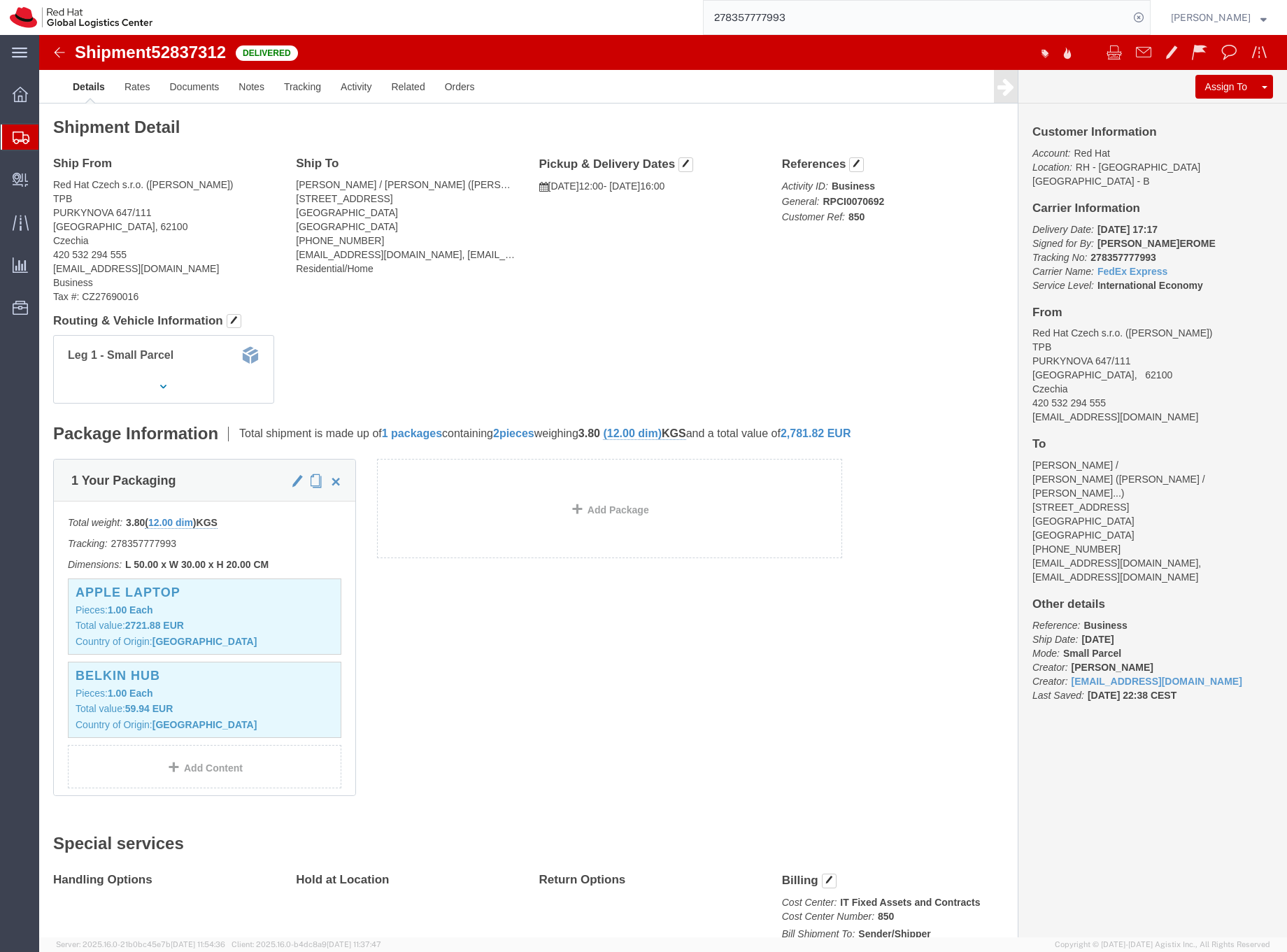
drag, startPoint x: 1036, startPoint y: 544, endPoint x: 1090, endPoint y: 550, distance: 54.3
click p "Reference: Business Ship Date: [DATE] Mode: Small Parcel Creator: [PERSON_NAME]…"
copy b "[DATE]"
click at [790, 21] on input "278357777993" at bounding box center [916, 18] width 425 height 34
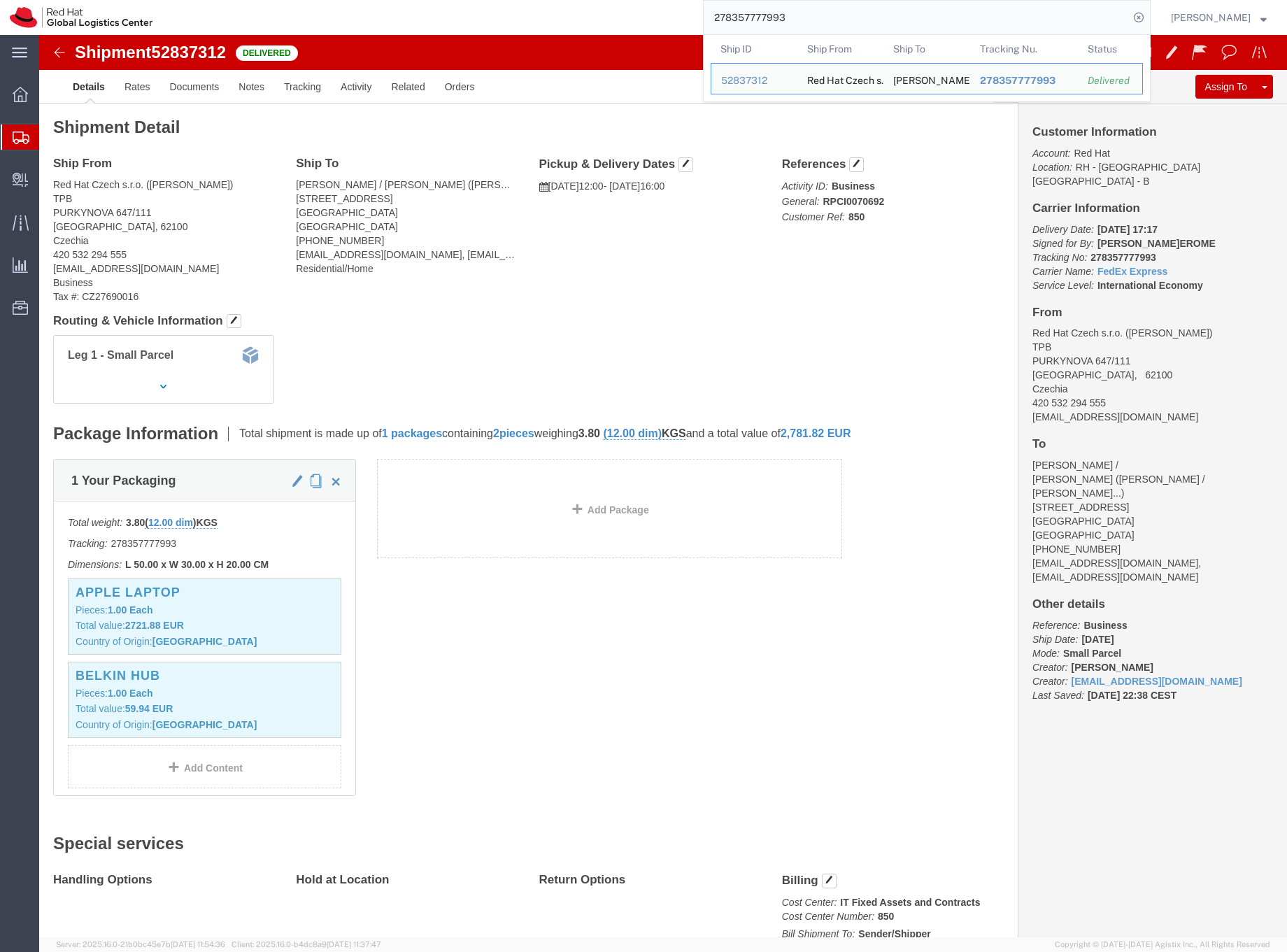
click at [790, 21] on input "278357777993" at bounding box center [916, 18] width 425 height 34
paste input "5857292516"
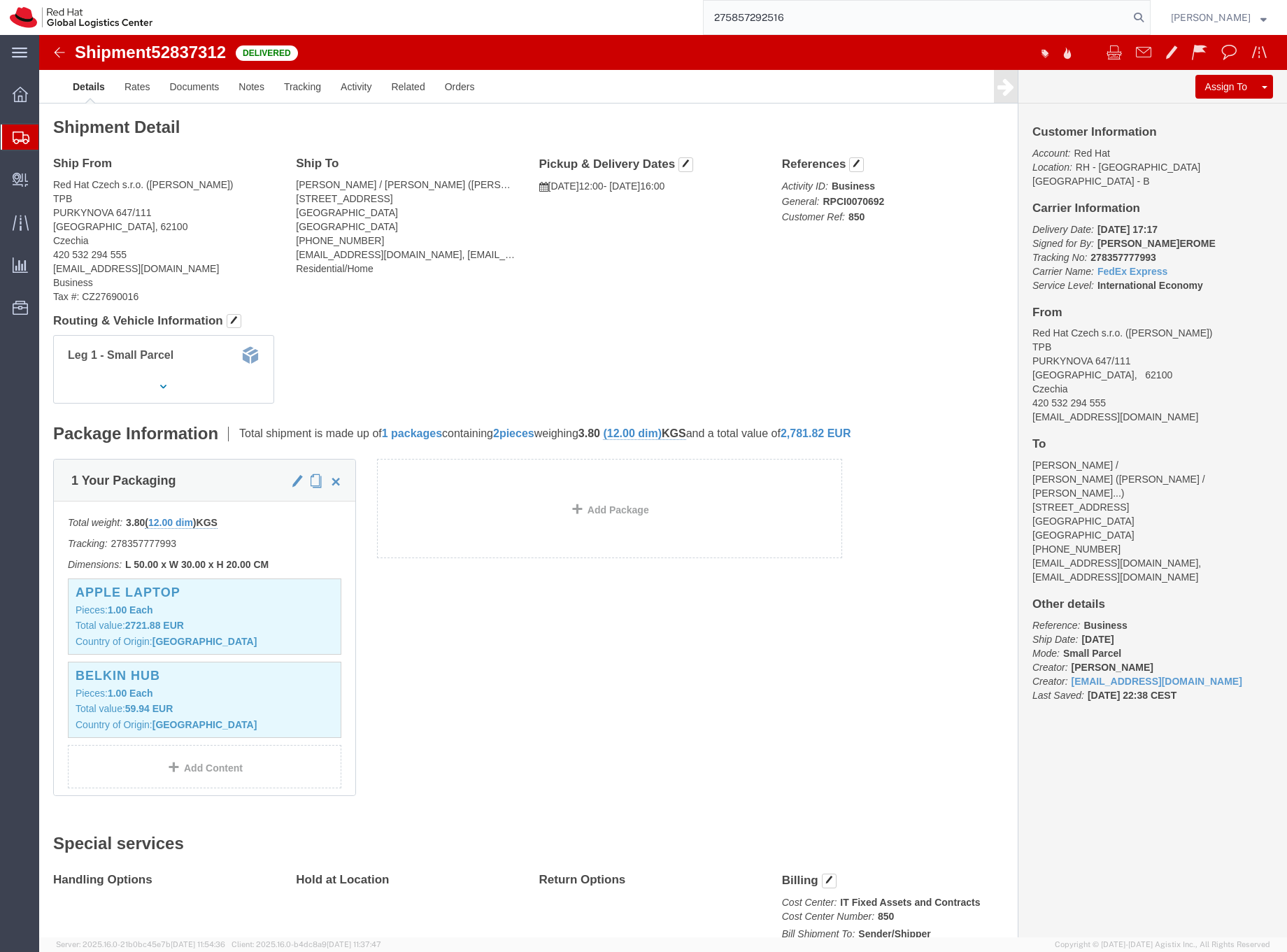
type input "275857292516"
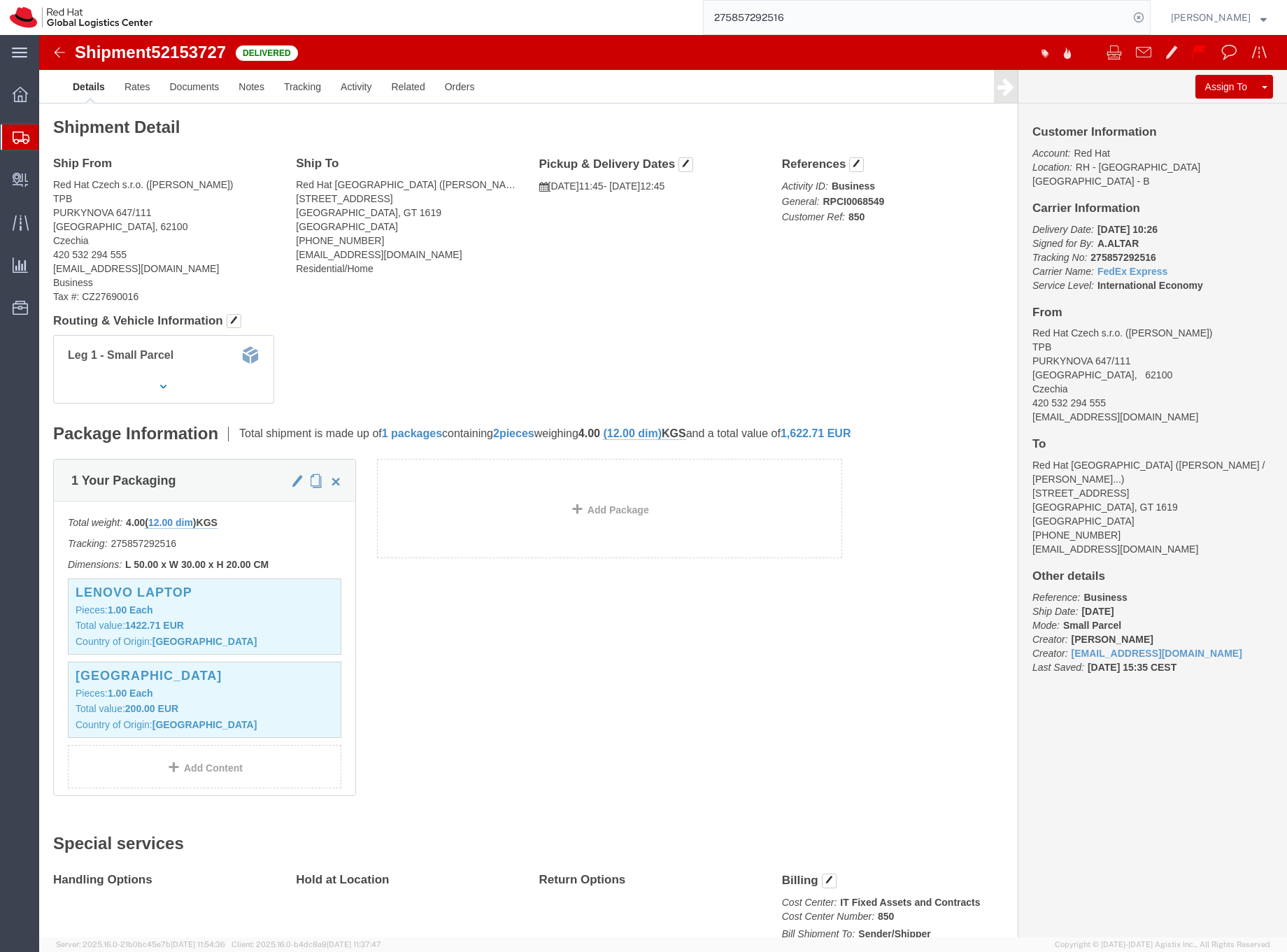
drag, startPoint x: 1035, startPoint y: 546, endPoint x: 1083, endPoint y: 547, distance: 48.0
click p "Reference: Business Ship Date: [DATE] Mode: Small Parcel Creator: [PERSON_NAME]…"
copy b "[DATE]"
drag, startPoint x: 1034, startPoint y: 547, endPoint x: 1085, endPoint y: 547, distance: 51.0
click p "Reference: Business Ship Date: [DATE] Mode: Small Parcel Creator: [PERSON_NAME]…"
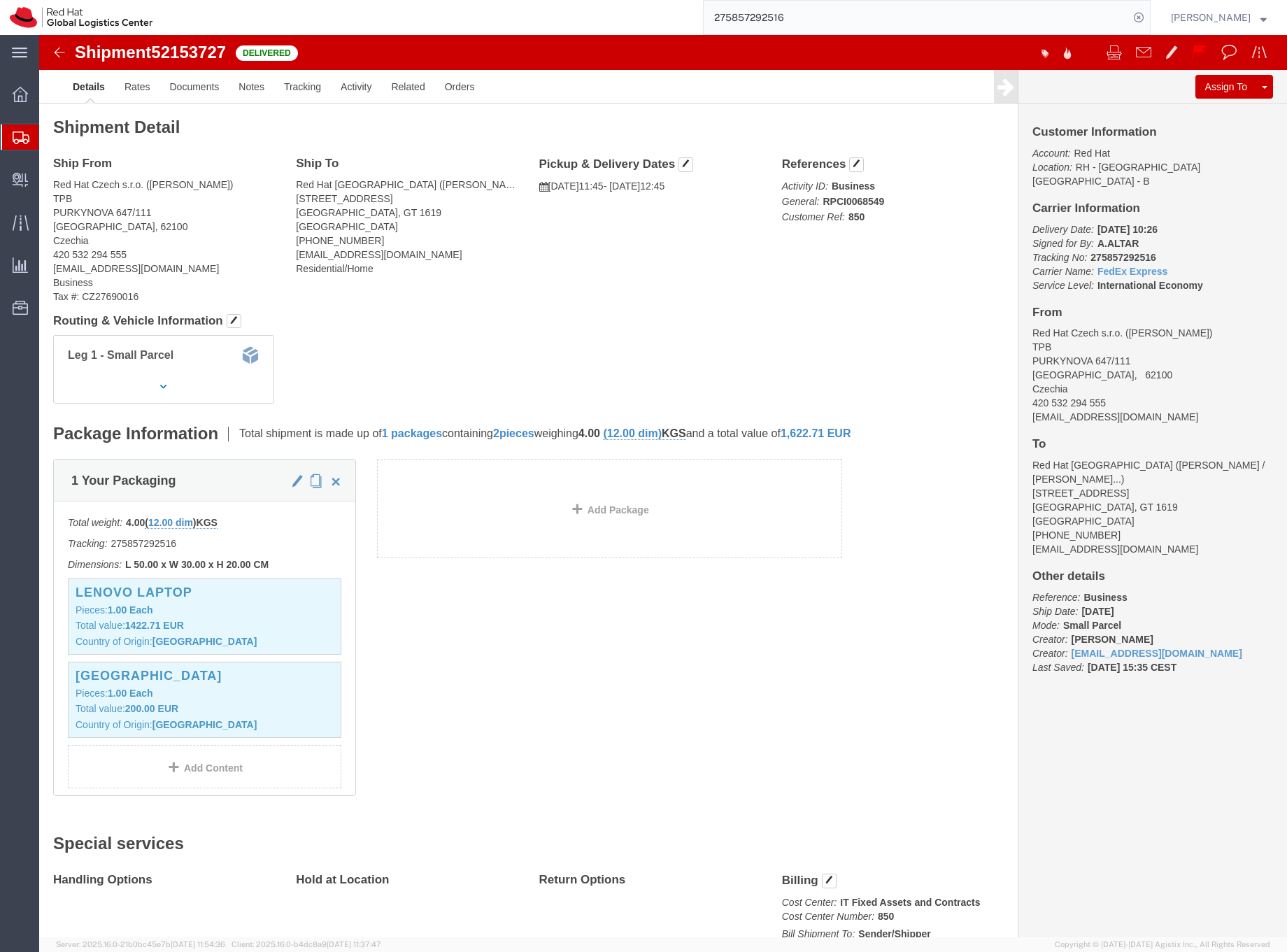
click at [760, 18] on input "275857292516" at bounding box center [916, 18] width 425 height 34
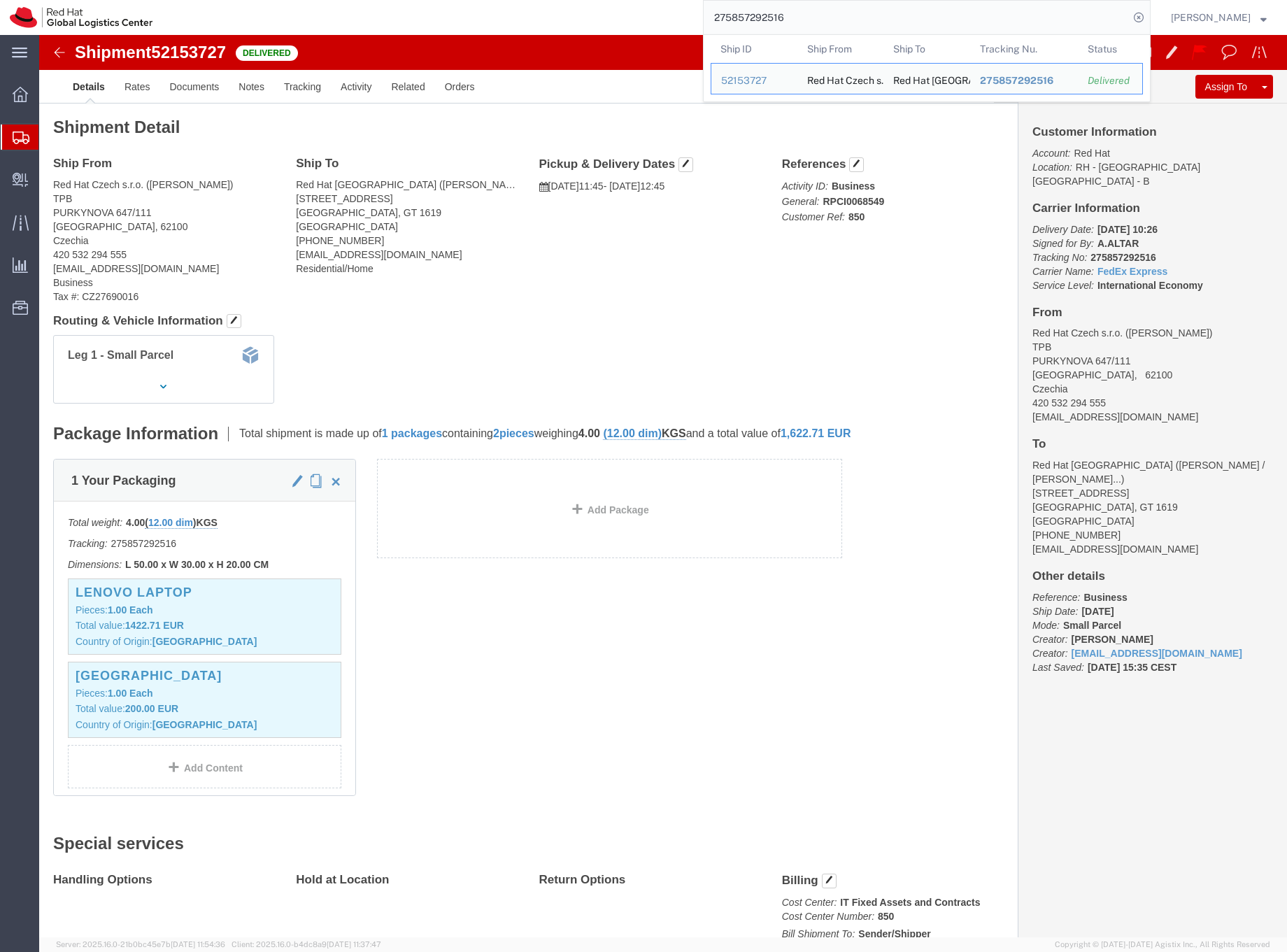
click at [760, 18] on input "275857292516" at bounding box center [916, 18] width 425 height 34
click at [817, 21] on input "275857292516" at bounding box center [916, 18] width 425 height 34
click at [866, 80] on div "Red Hat Czech s.r.o." at bounding box center [840, 79] width 67 height 30
click div "Pickup & Delivery Dates [DATE] 11:45 - [DATE] 12:45 Edit Date and Time Pickup D…"
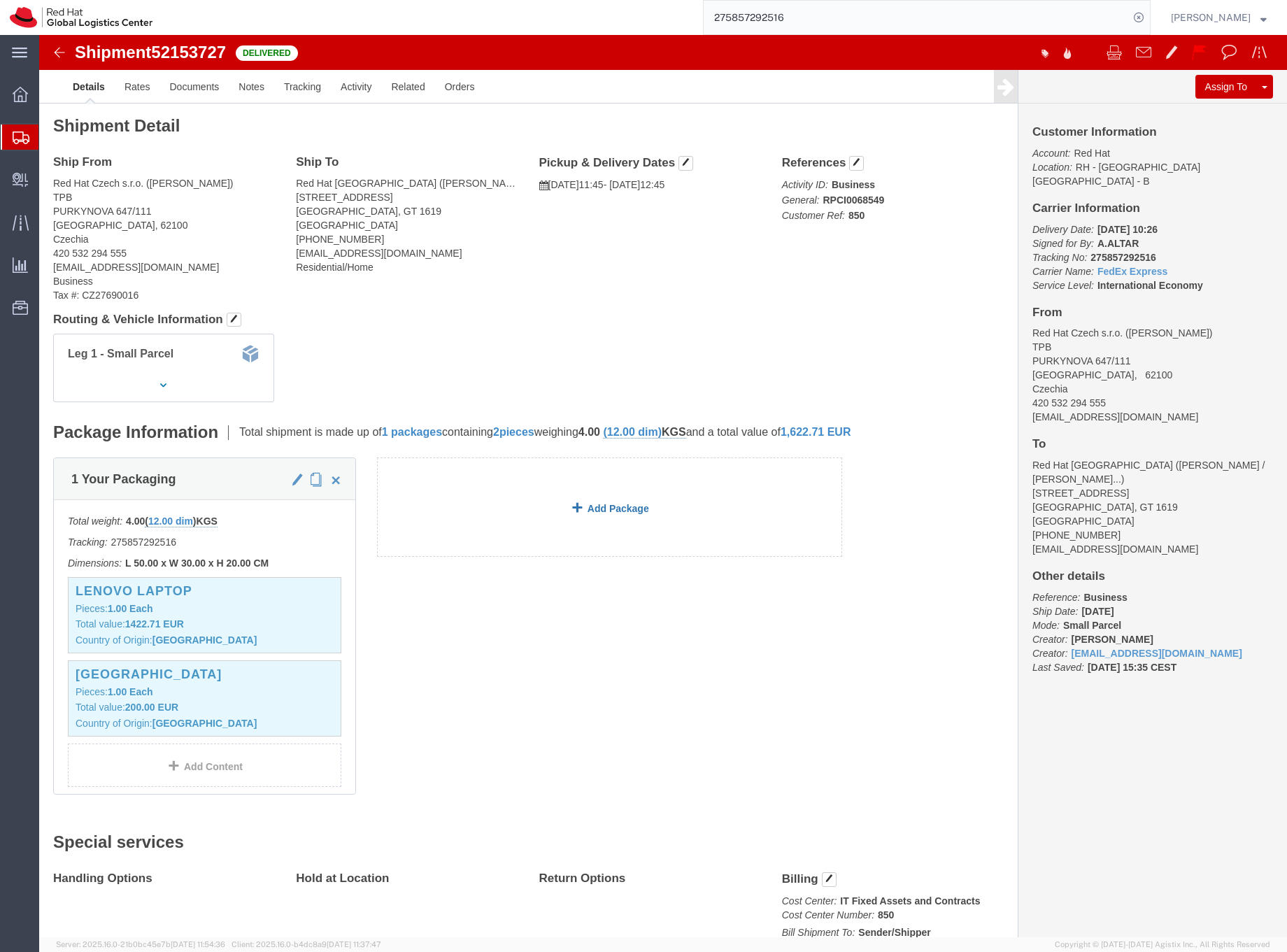
scroll to position [3, 0]
